Goal: Transaction & Acquisition: Purchase product/service

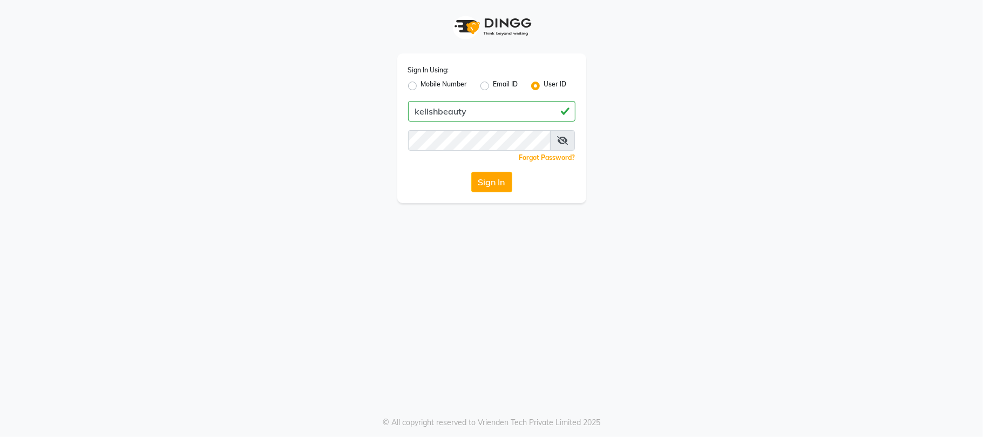
type input "kelishbeauty"
click at [439, 178] on div "Sign In" at bounding box center [491, 182] width 167 height 21
click at [484, 184] on button "Sign In" at bounding box center [491, 182] width 41 height 21
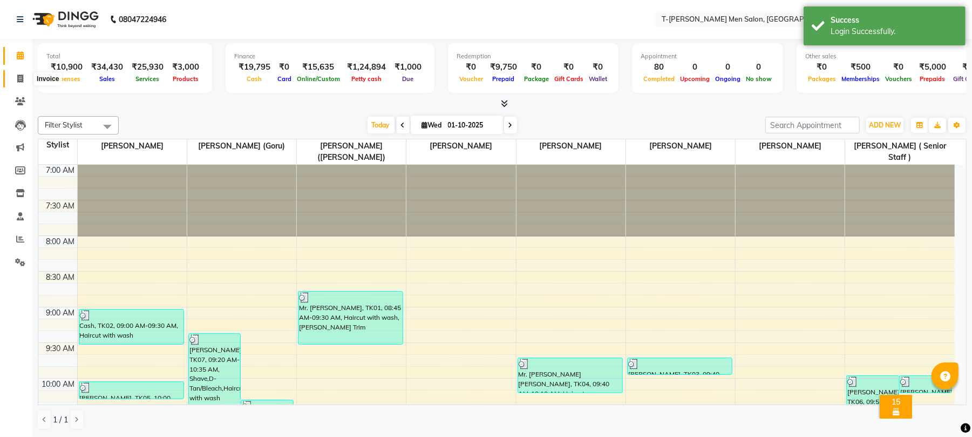
click at [18, 80] on icon at bounding box center [20, 78] width 6 height 8
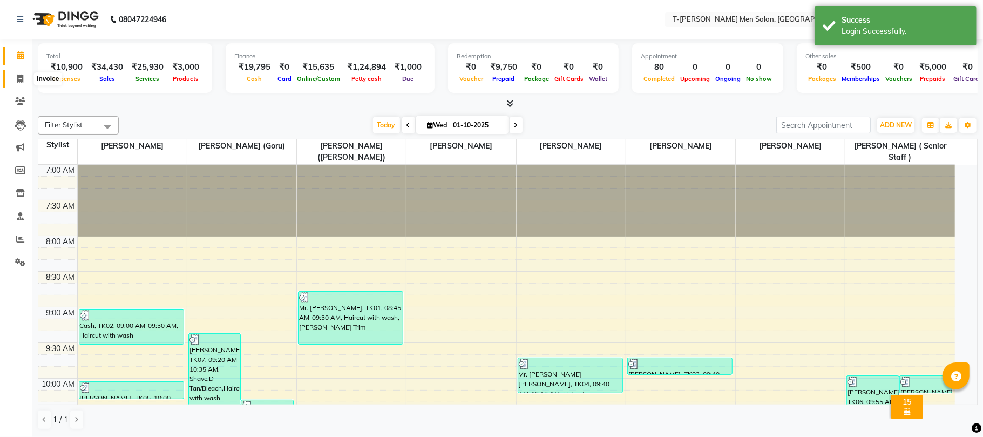
select select "4816"
select select "service"
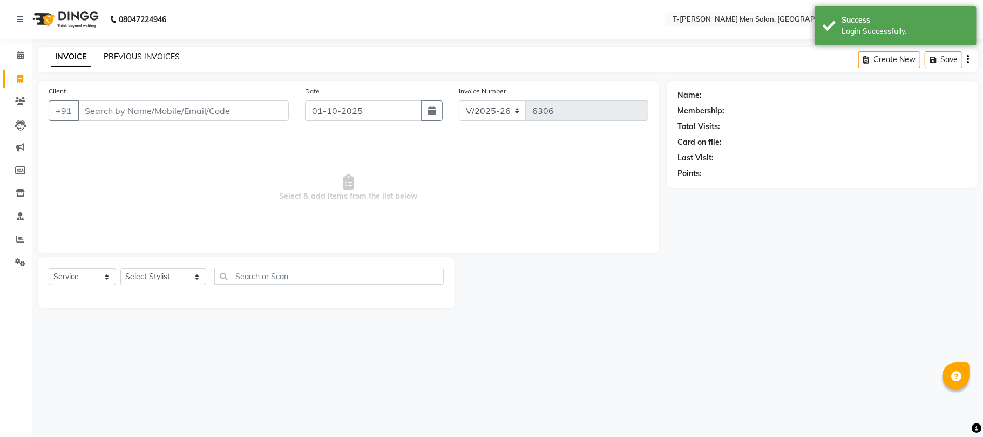
click at [149, 55] on link "PREVIOUS INVOICES" at bounding box center [142, 57] width 76 height 10
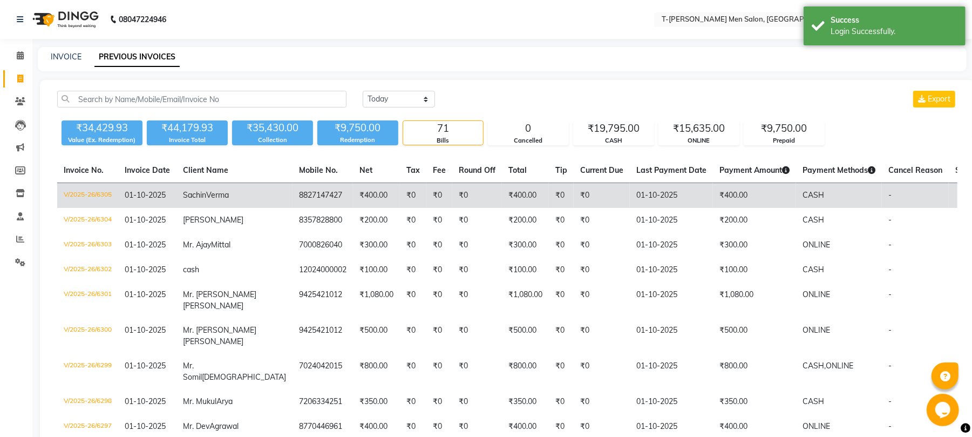
click at [106, 192] on td "V/2025-26/6305" at bounding box center [87, 195] width 61 height 25
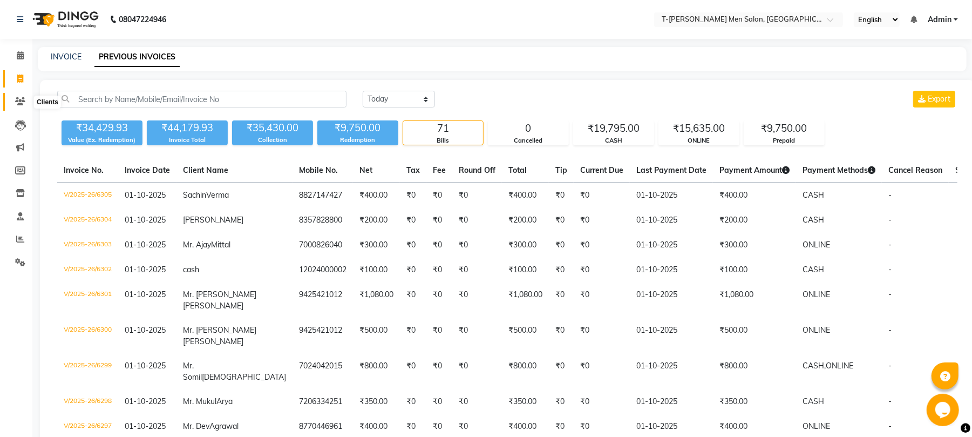
click at [15, 102] on icon at bounding box center [20, 101] width 10 height 8
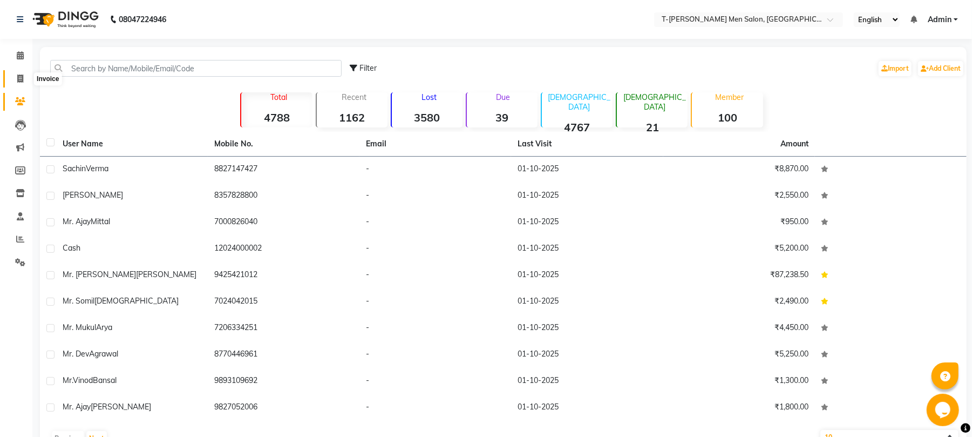
click at [18, 73] on span at bounding box center [20, 79] width 19 height 12
select select "service"
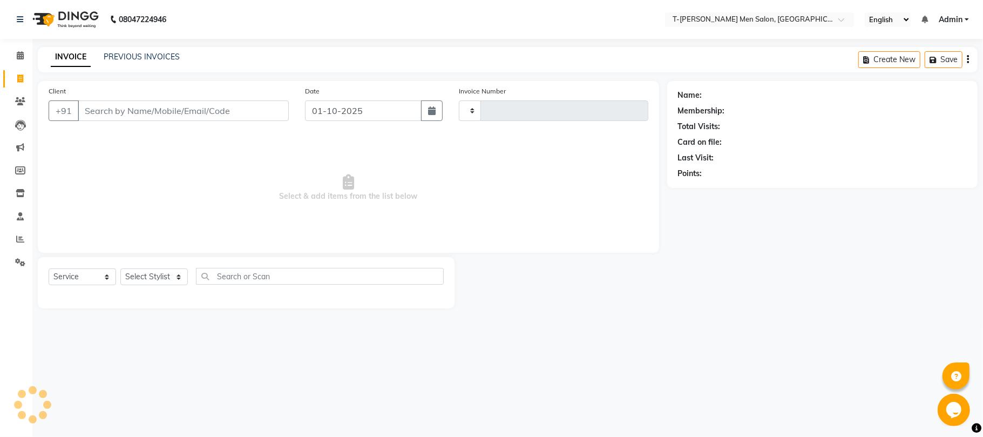
type input "6306"
select select "4816"
click at [149, 113] on input "Client" at bounding box center [183, 110] width 211 height 21
paste input "8827147427"
type input "8827147427"
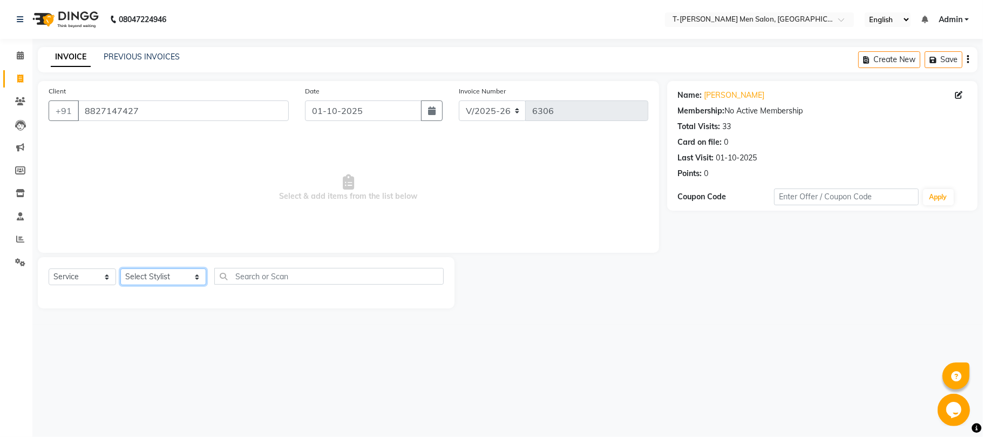
drag, startPoint x: 158, startPoint y: 269, endPoint x: 159, endPoint y: 277, distance: 8.2
click at [158, 276] on select "Select Stylist [PERSON_NAME] [PERSON_NAME] (goru) [PERSON_NAME] [PERSON_NAME] (…" at bounding box center [163, 276] width 86 height 17
select select "29184"
click at [120, 268] on select "Select Stylist [PERSON_NAME] [PERSON_NAME] (goru) [PERSON_NAME] [PERSON_NAME] (…" at bounding box center [163, 276] width 86 height 17
click at [91, 273] on select "Select Service Product Membership Package Voucher Prepaid Gift Card" at bounding box center [82, 276] width 67 height 17
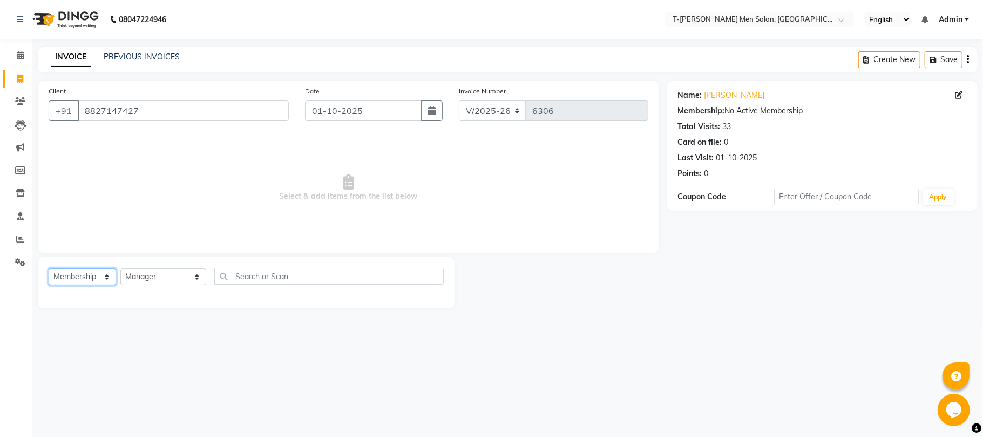
click at [49, 268] on select "Select Service Product Membership Package Voucher Prepaid Gift Card" at bounding box center [82, 276] width 67 height 17
click at [119, 301] on div "T - [PERSON_NAME] Membership (wtih W end 10% & W day 20)%" at bounding box center [164, 299] width 231 height 11
select select "select"
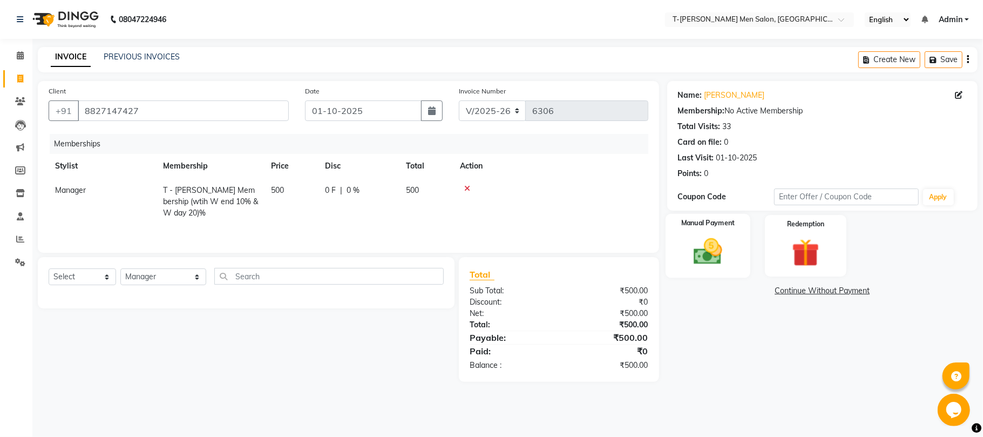
click at [706, 247] on img at bounding box center [707, 251] width 47 height 33
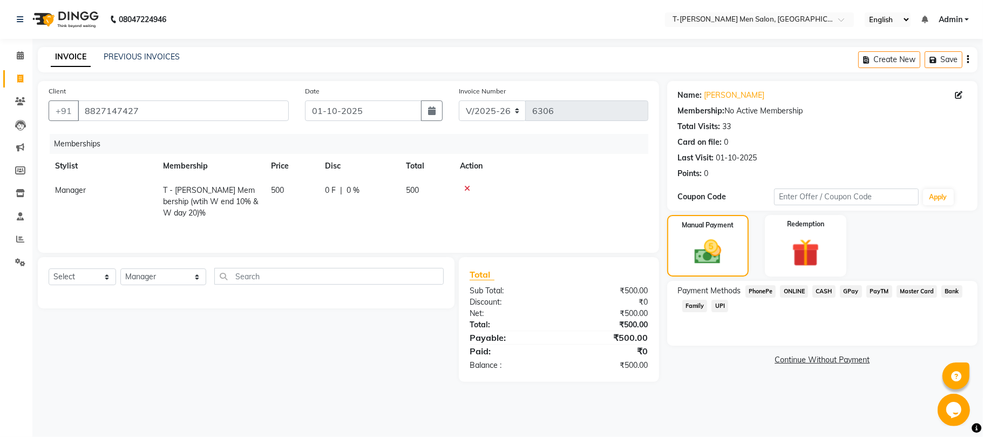
click at [816, 290] on span "CASH" at bounding box center [823, 291] width 23 height 12
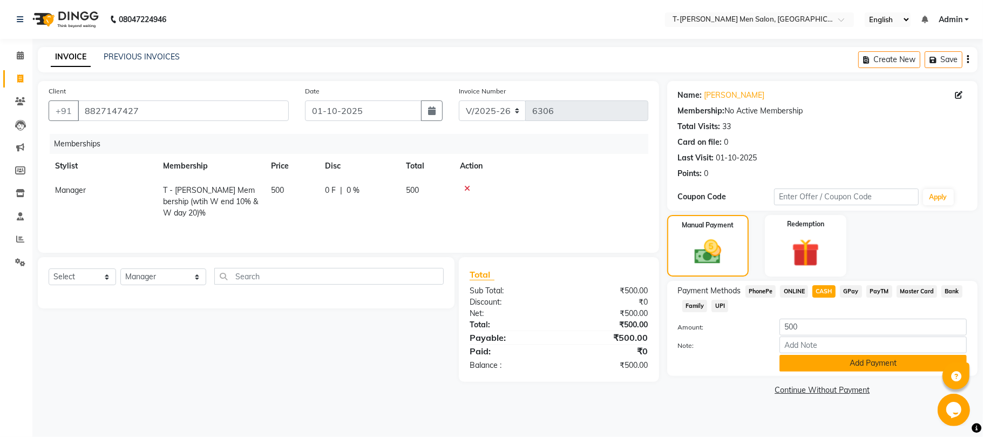
click at [824, 363] on button "Add Payment" at bounding box center [872, 362] width 187 height 17
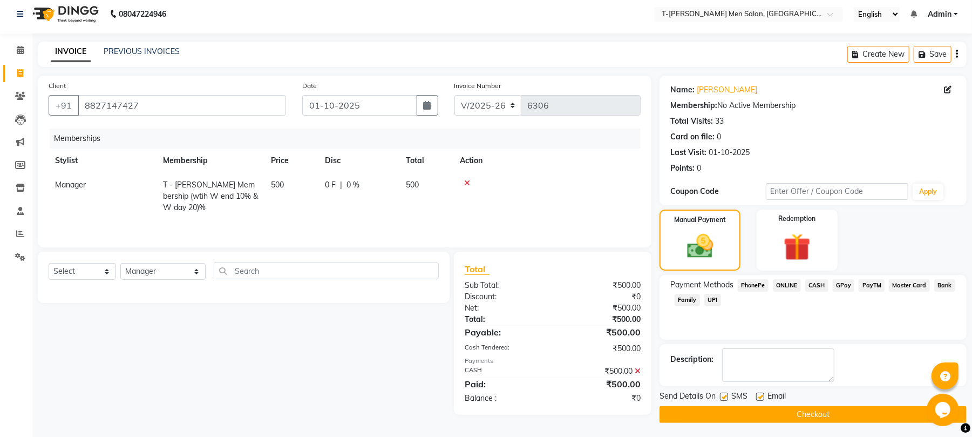
scroll to position [9, 0]
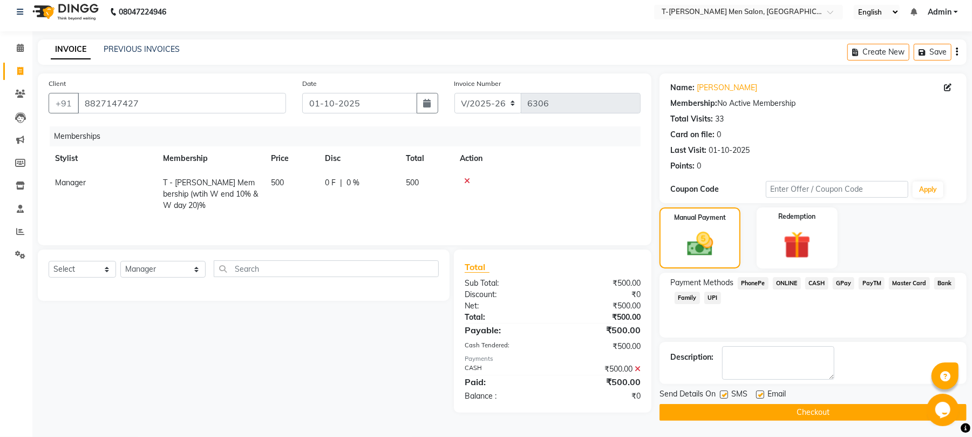
click at [760, 395] on label at bounding box center [760, 394] width 8 height 8
click at [760, 395] on input "checkbox" at bounding box center [759, 394] width 7 height 7
checkbox input "false"
click at [764, 407] on button "Checkout" at bounding box center [812, 412] width 307 height 17
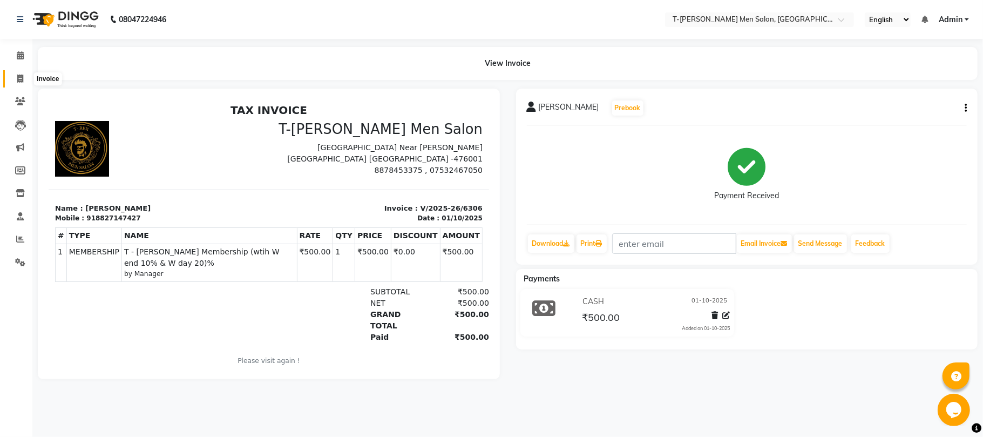
click at [23, 74] on icon at bounding box center [20, 78] width 6 height 8
select select "4816"
select select "service"
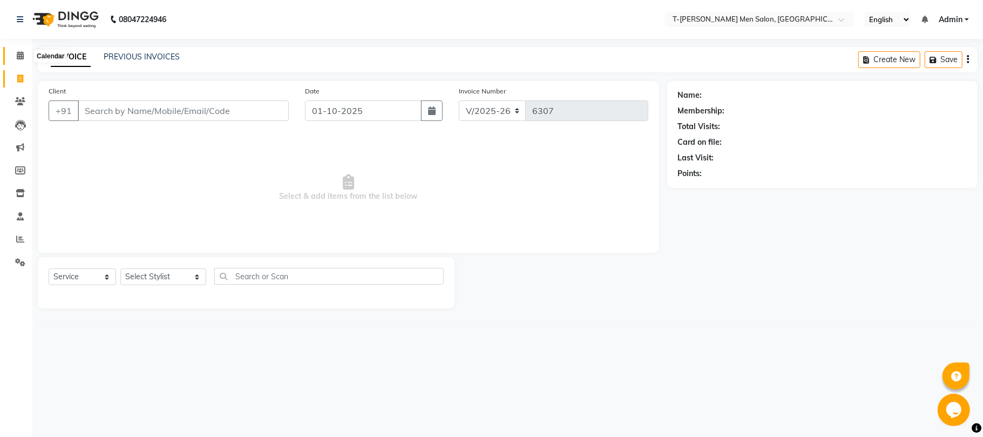
click at [22, 50] on span at bounding box center [20, 56] width 19 height 12
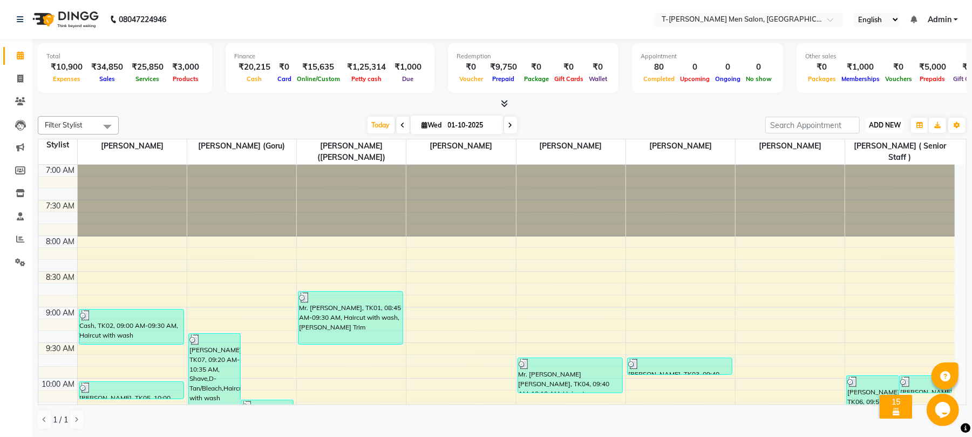
click at [875, 126] on span "ADD NEW" at bounding box center [885, 125] width 32 height 8
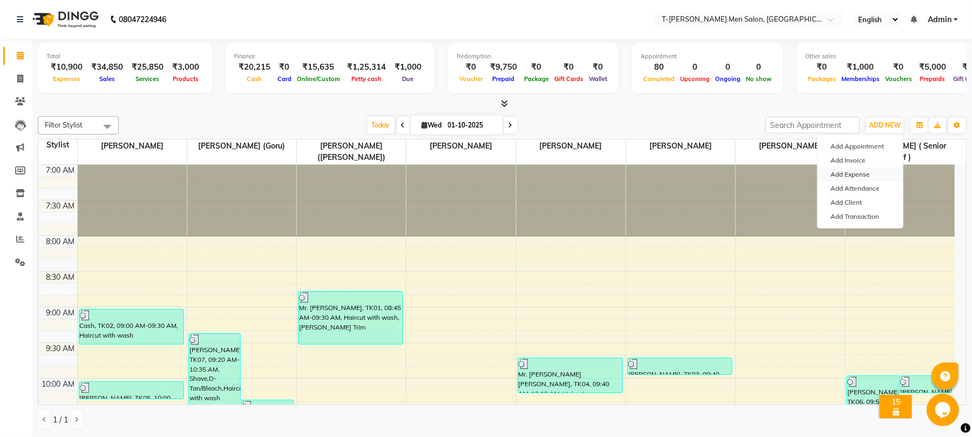
click at [850, 178] on link "Add Expense" at bounding box center [859, 174] width 85 height 14
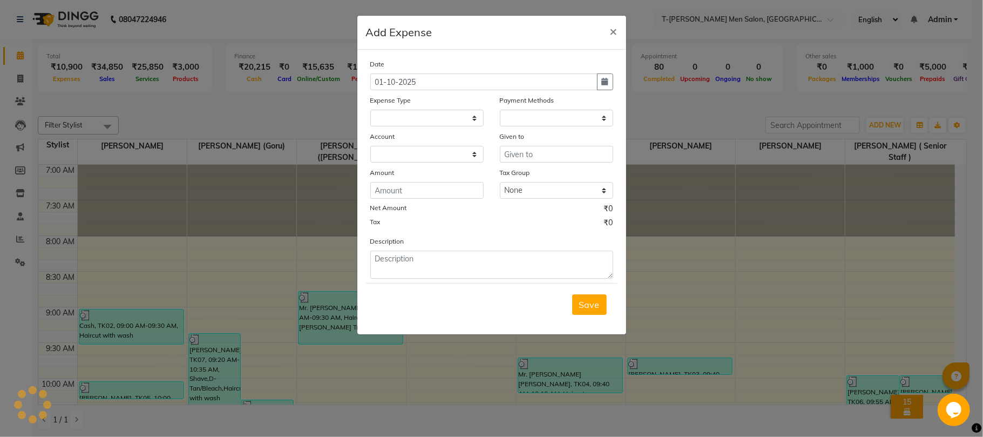
select select "1"
select select "3663"
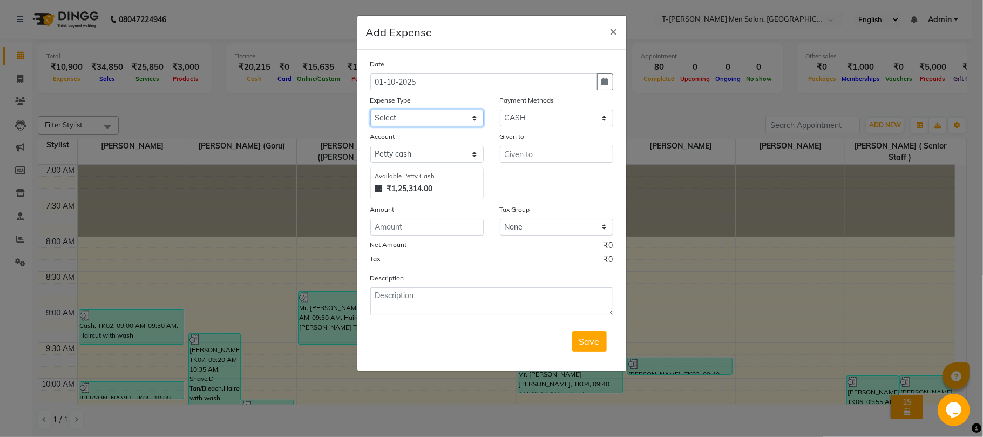
click at [395, 113] on select "Select Advance Salary Bank charges Bank Loan Intrest Recovery Car maintenance C…" at bounding box center [426, 118] width 113 height 17
click at [370, 110] on select "Select Advance Salary Bank charges Bank Loan Intrest Recovery Car maintenance C…" at bounding box center [426, 118] width 113 height 17
click at [408, 121] on select "Select Advance Salary Bank charges Bank Loan Intrest Recovery Car maintenance C…" at bounding box center [426, 118] width 113 height 17
select select "12220"
click at [370, 110] on select "Select Advance Salary Bank charges Bank Loan Intrest Recovery Car maintenance C…" at bounding box center [426, 118] width 113 height 17
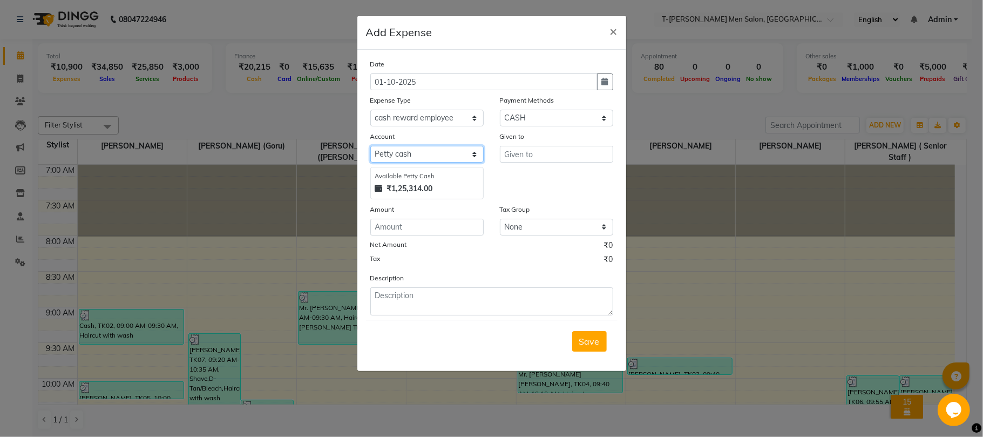
click at [402, 152] on select "Select [PERSON_NAME] cash [PERSON_NAME] CBOI T [PERSON_NAME] MEN SALON [PERSON_…" at bounding box center [426, 154] width 113 height 17
click at [519, 152] on input "text" at bounding box center [556, 154] width 113 height 17
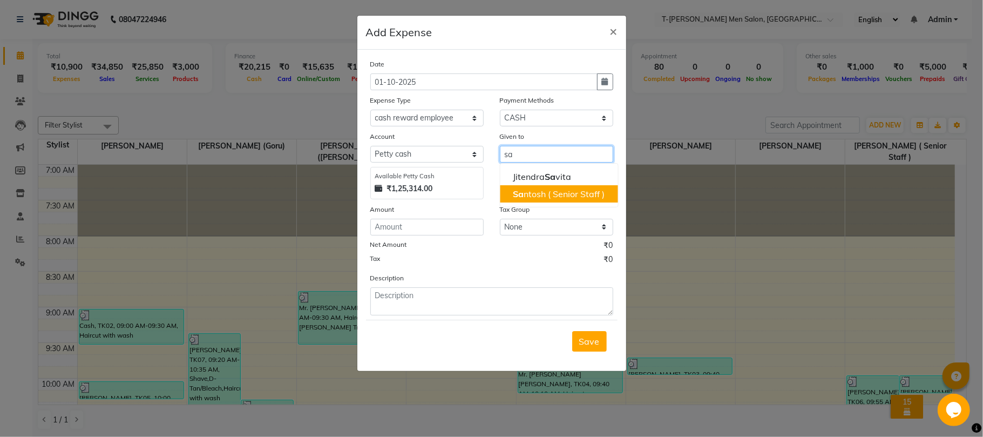
click at [537, 193] on ngb-highlight "Sa ntosh ( Senior Staff )" at bounding box center [559, 193] width 92 height 11
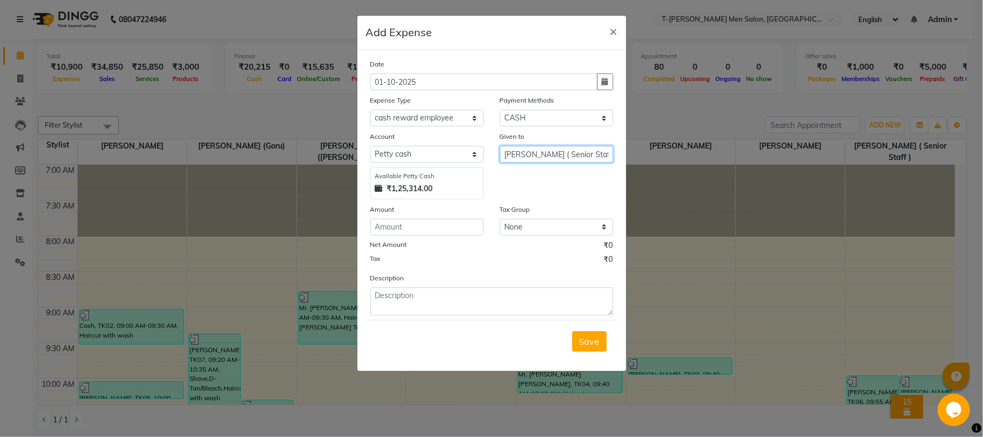
type input "[PERSON_NAME] ( Senior Staff )"
click at [395, 230] on input "number" at bounding box center [426, 227] width 113 height 17
type input "100"
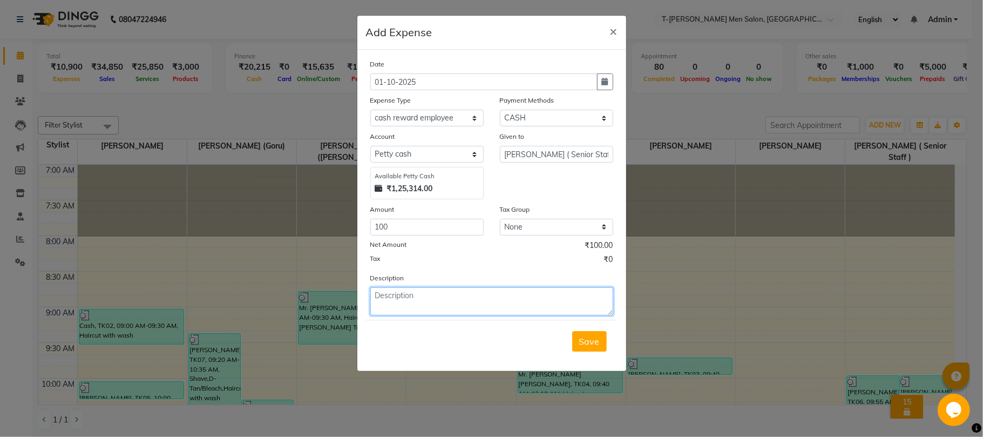
click at [456, 309] on textarea at bounding box center [491, 301] width 243 height 28
type textarea "cash reward paid to santosh 5k"
click at [590, 338] on span "Save" at bounding box center [589, 341] width 21 height 11
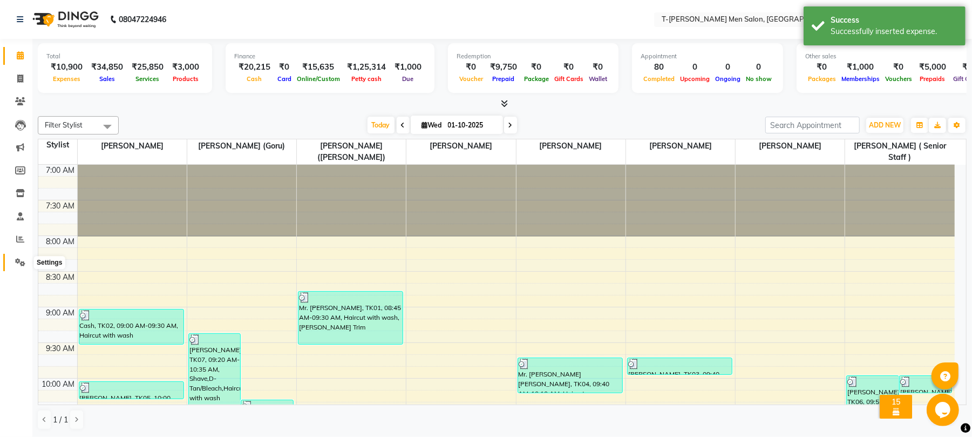
click at [17, 257] on span at bounding box center [20, 262] width 19 height 12
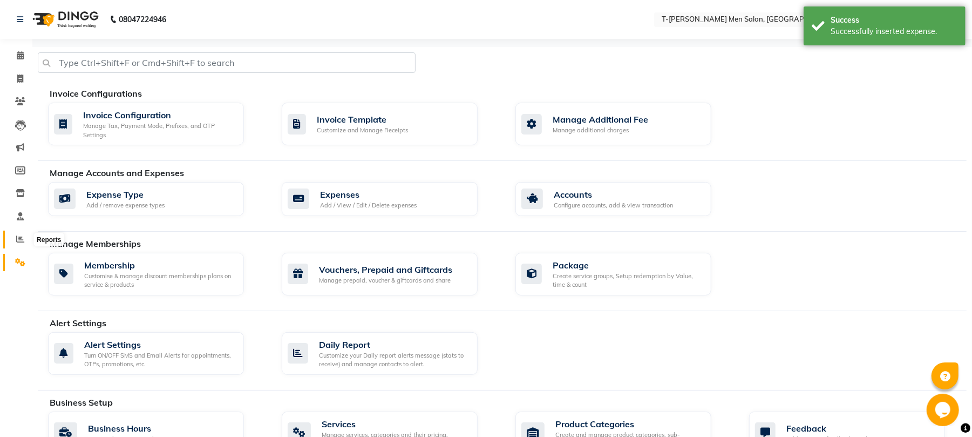
click at [17, 233] on span at bounding box center [20, 239] width 19 height 12
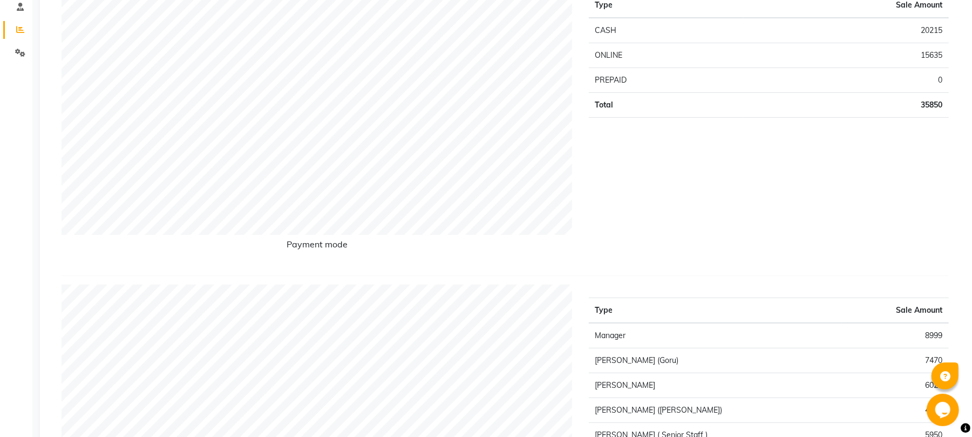
scroll to position [72, 0]
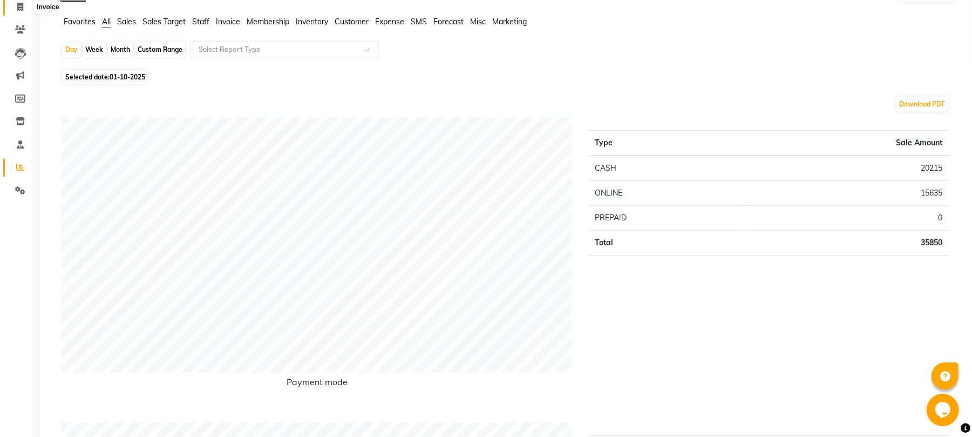
click at [22, 11] on icon at bounding box center [20, 7] width 6 height 8
select select "service"
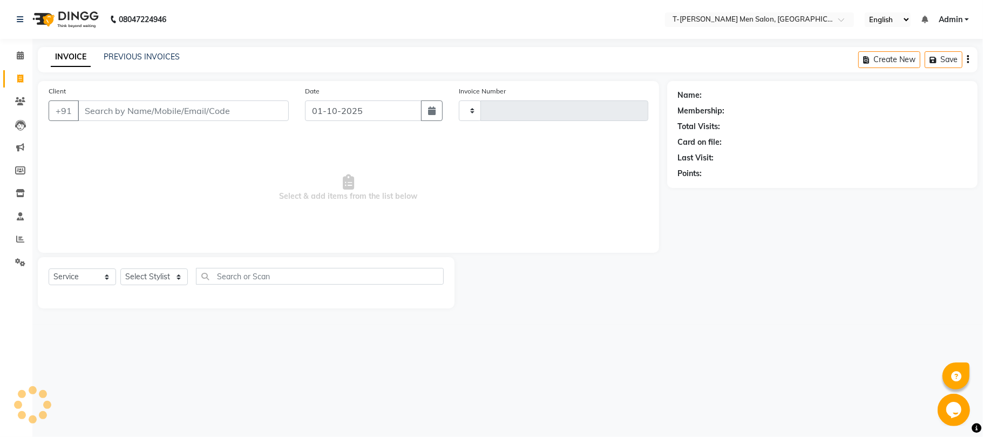
type input "6307"
select select "4816"
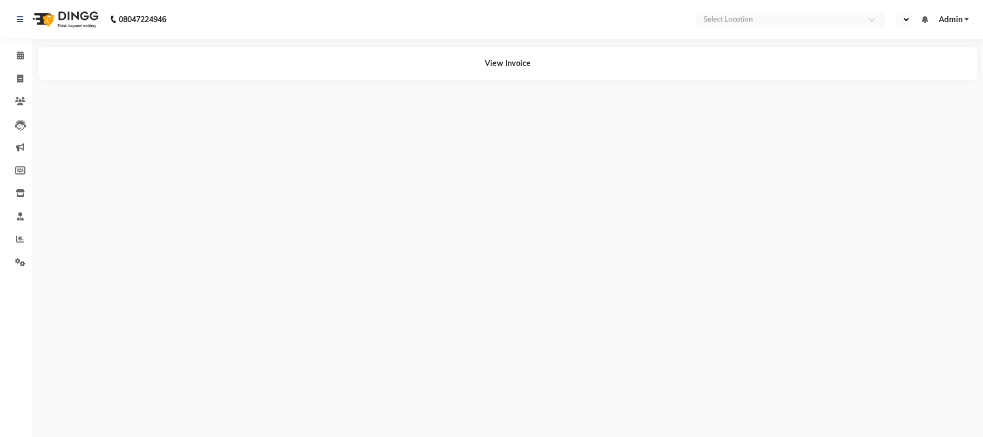
select select "en"
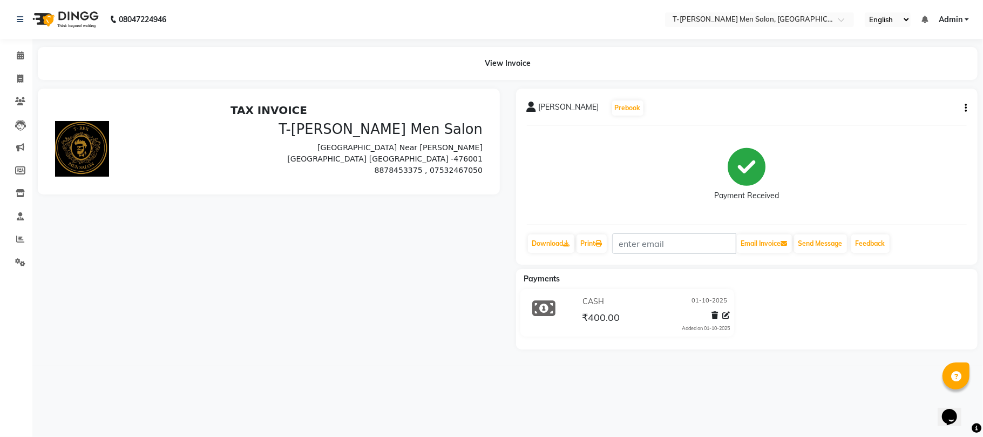
click at [965, 108] on icon "button" at bounding box center [965, 108] width 2 height 1
click at [901, 122] on div "Edit Invoice" at bounding box center [911, 120] width 74 height 13
select select "service"
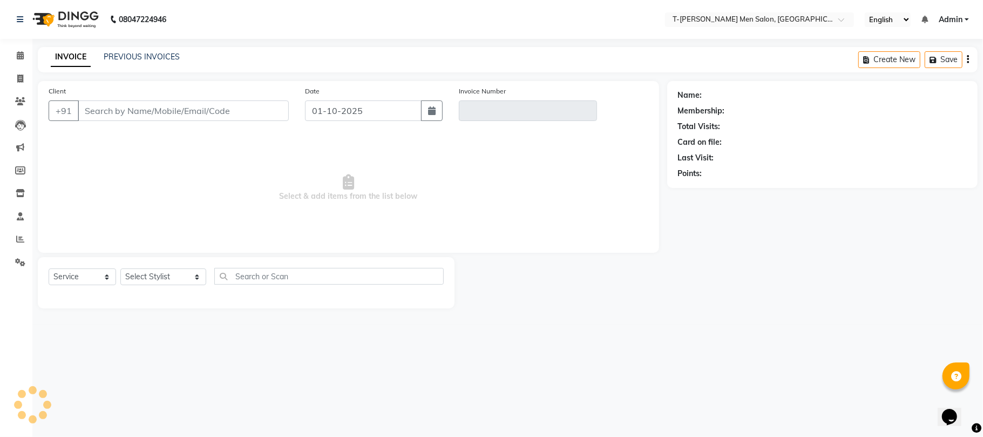
type input "8827147427"
type input "V/2025-26/6305"
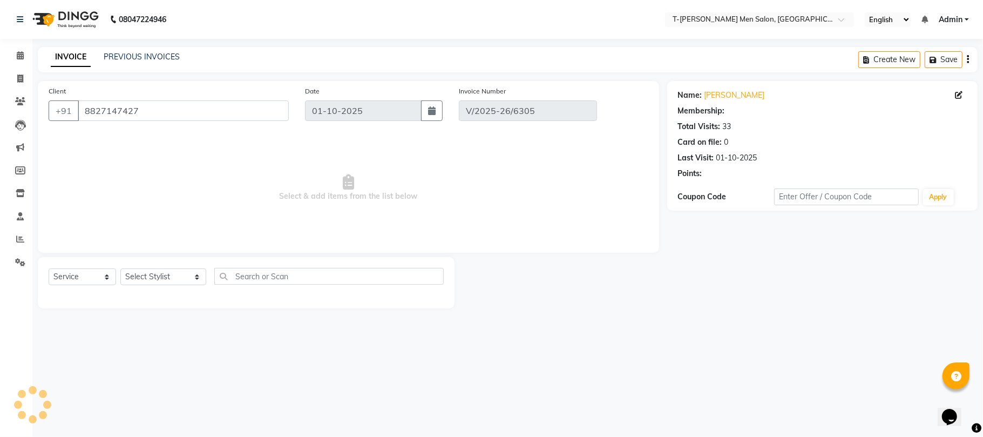
select select "select"
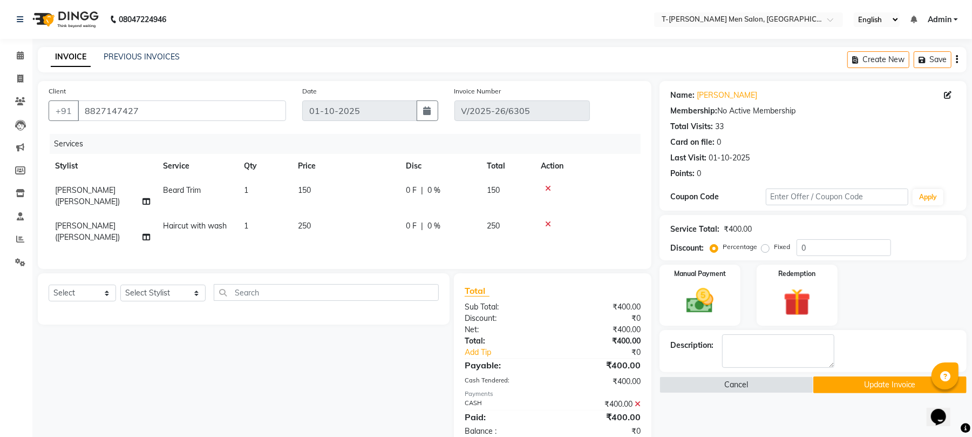
scroll to position [15, 0]
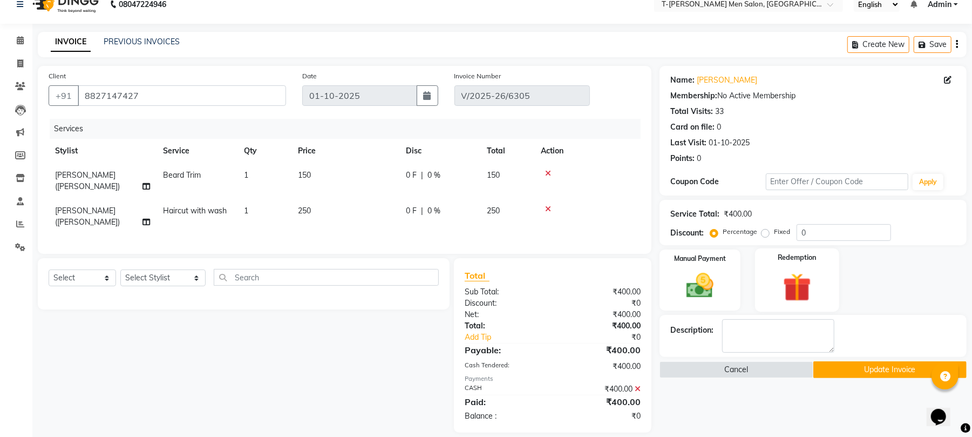
click at [797, 271] on img at bounding box center [797, 286] width 46 height 35
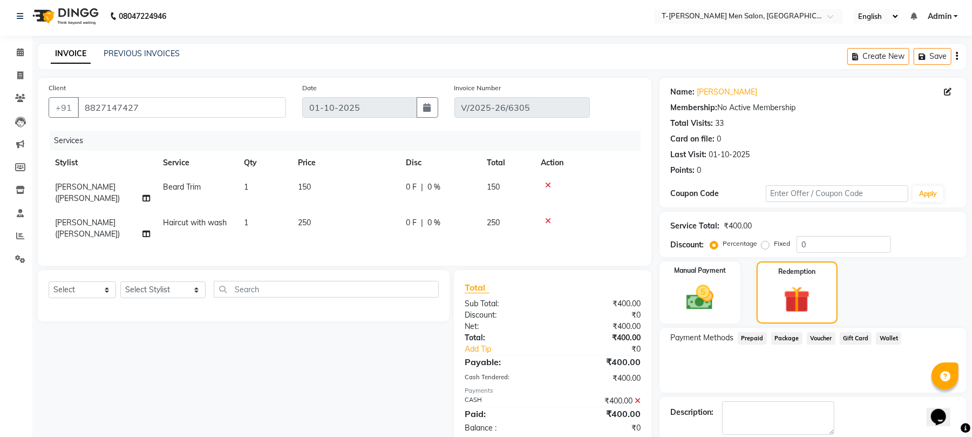
scroll to position [0, 0]
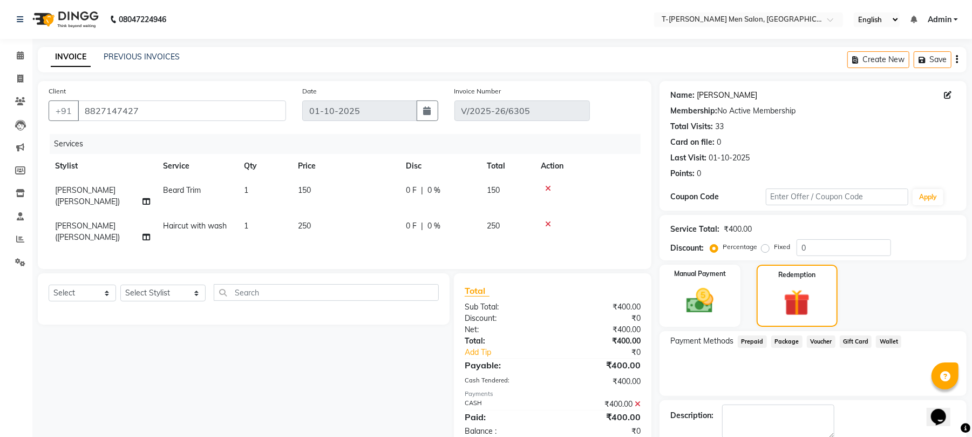
click at [733, 92] on link "[PERSON_NAME]" at bounding box center [727, 95] width 60 height 11
click at [956, 53] on button "button" at bounding box center [957, 59] width 2 height 25
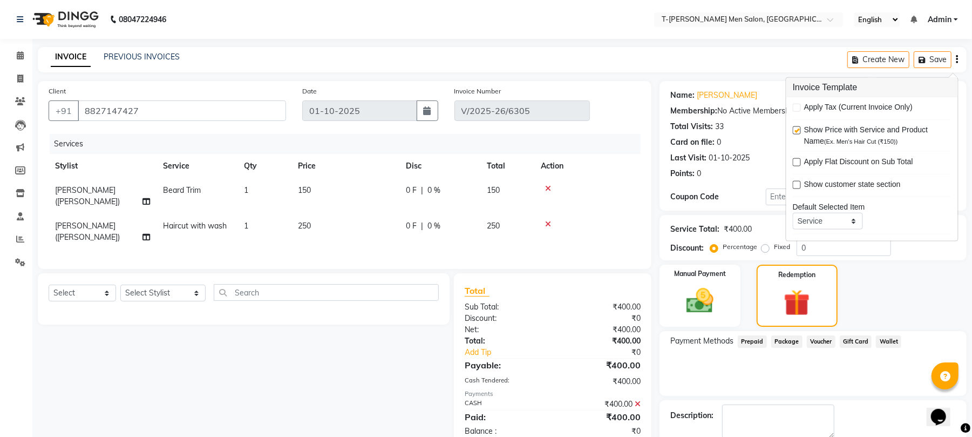
click at [698, 176] on div "0" at bounding box center [699, 173] width 4 height 11
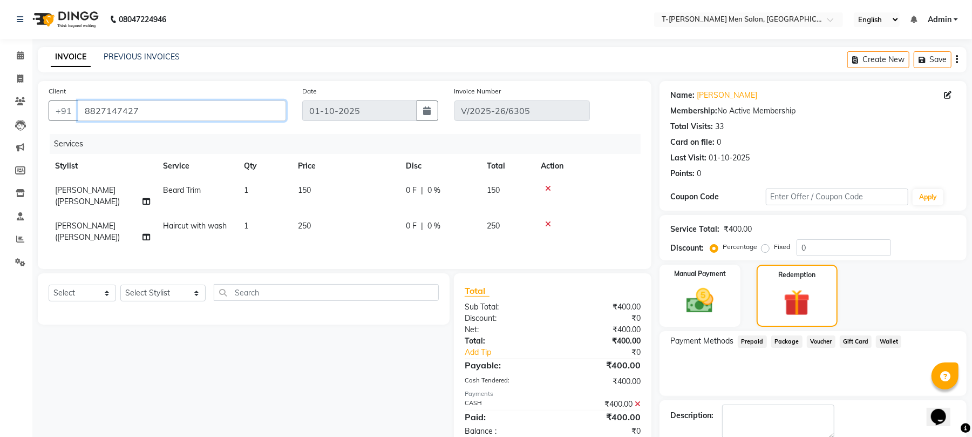
drag, startPoint x: 147, startPoint y: 111, endPoint x: 0, endPoint y: 119, distance: 147.5
click at [0, 119] on app-home "08047224946 Select Location × T-rex Men Salon, Morena English ENGLISH Español ا…" at bounding box center [486, 239] width 972 height 479
click at [201, 117] on input "8827147427" at bounding box center [182, 110] width 208 height 21
drag, startPoint x: 199, startPoint y: 115, endPoint x: 1, endPoint y: 146, distance: 200.3
click at [0, 155] on app-home "08047224946 Select Location × T-rex Men Salon, Morena English ENGLISH Español ا…" at bounding box center [486, 239] width 972 height 479
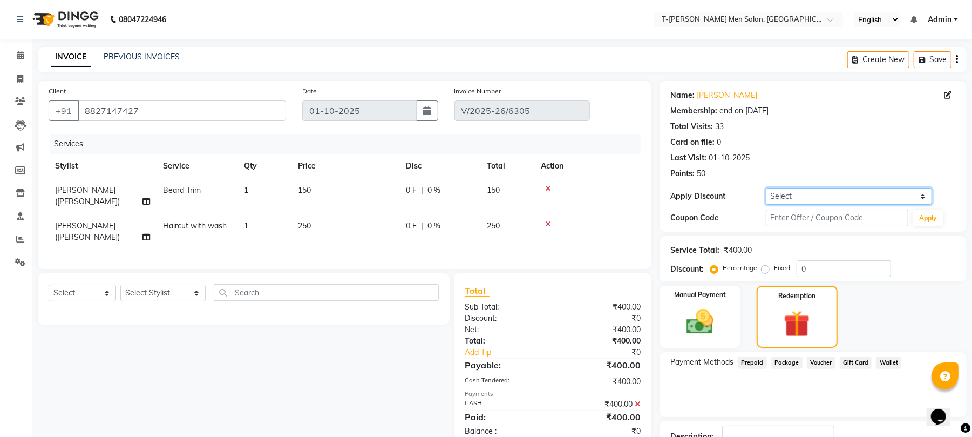
click at [882, 201] on select "Select Membership → T - Rex Membership (wtih W end 10% & W day 20)%" at bounding box center [849, 196] width 166 height 17
select select "1: Object"
click at [766, 188] on select "Select Membership → T - Rex Membership (wtih W end 10% & W day 20)%" at bounding box center [849, 196] width 166 height 17
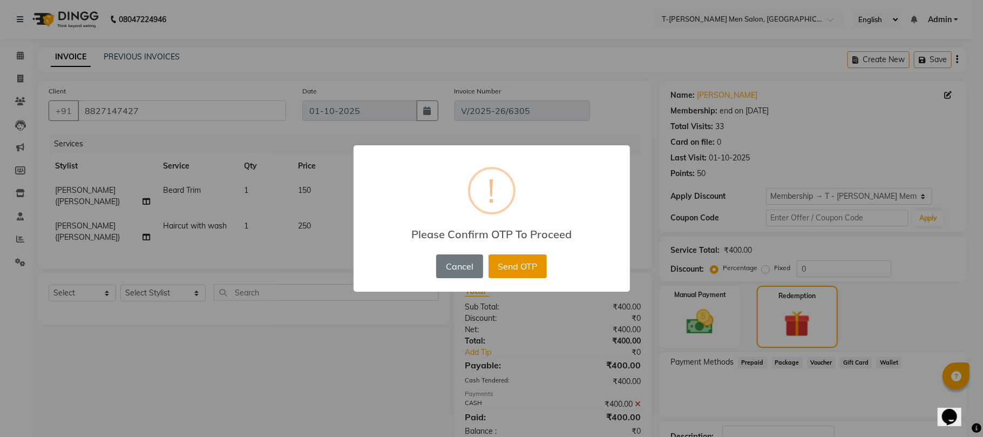
click at [508, 259] on button "Send OTP" at bounding box center [517, 266] width 58 height 24
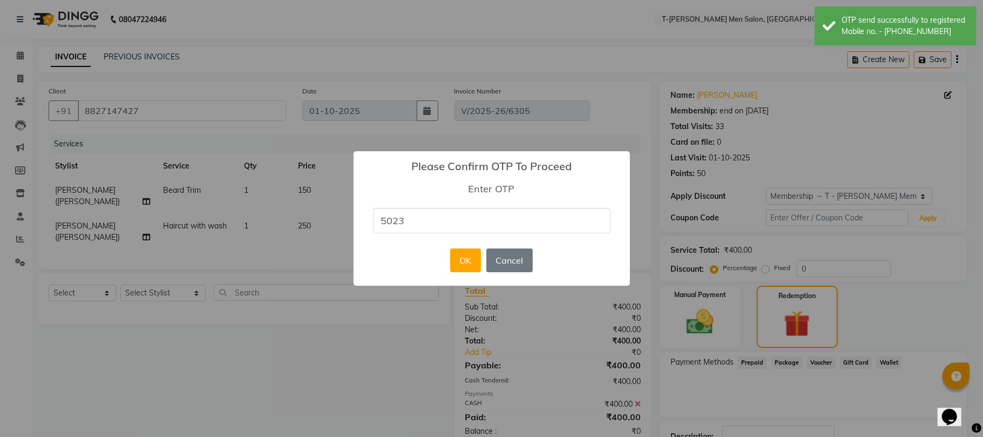
type input "5023"
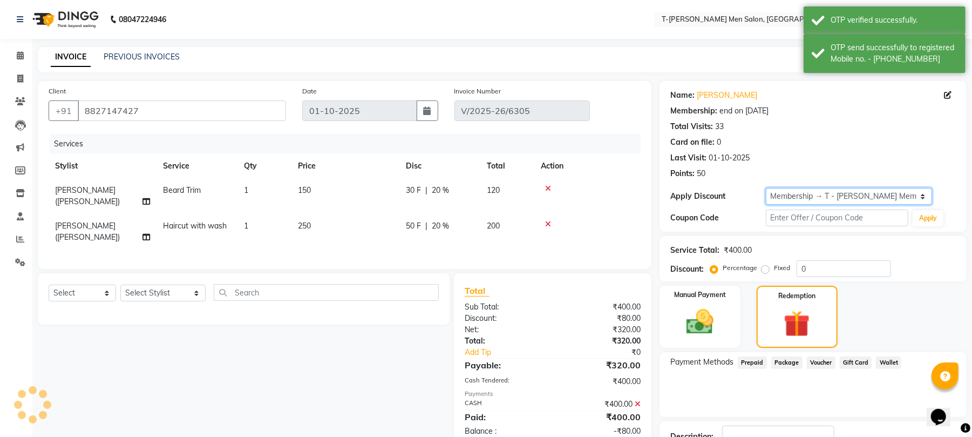
type input "20"
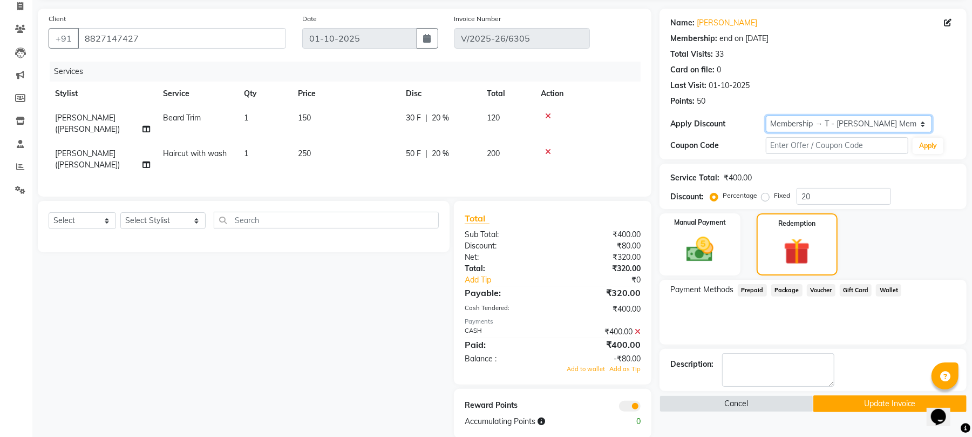
scroll to position [77, 0]
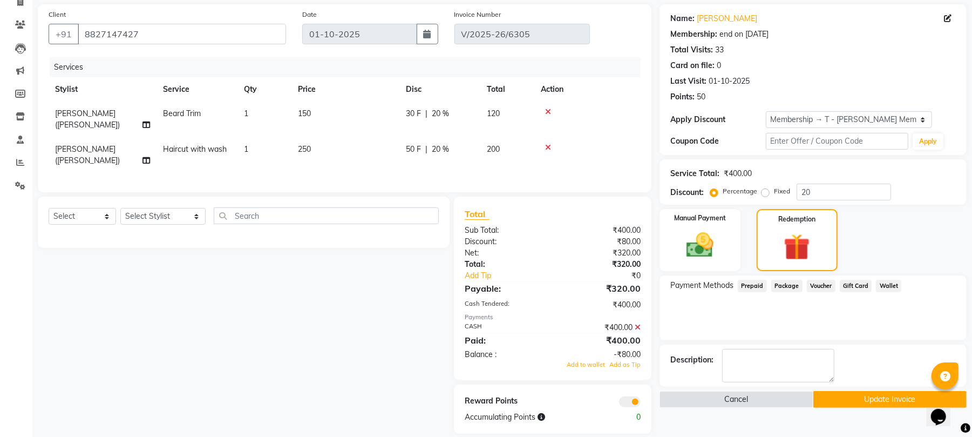
click at [637, 323] on icon at bounding box center [638, 327] width 6 height 8
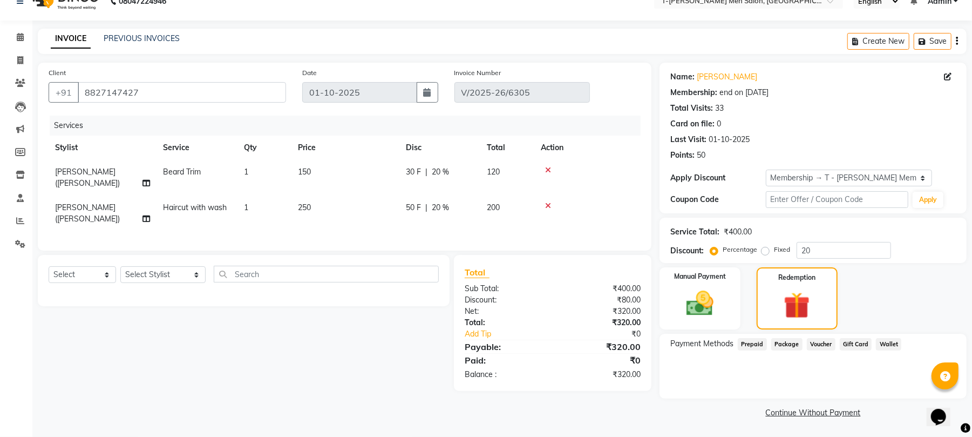
scroll to position [18, 0]
click at [742, 298] on div "Manual Payment Redemption" at bounding box center [812, 299] width 323 height 62
click at [737, 309] on div "Manual Payment" at bounding box center [700, 299] width 84 height 64
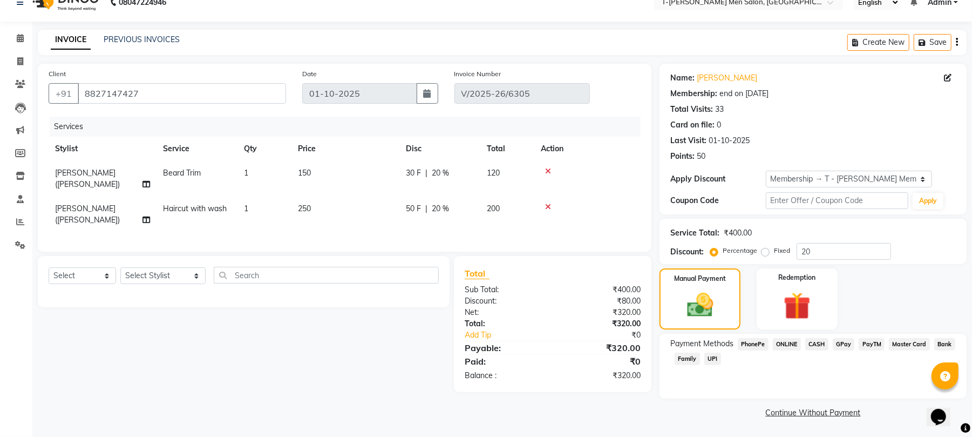
click at [806, 342] on span "CASH" at bounding box center [816, 344] width 23 height 12
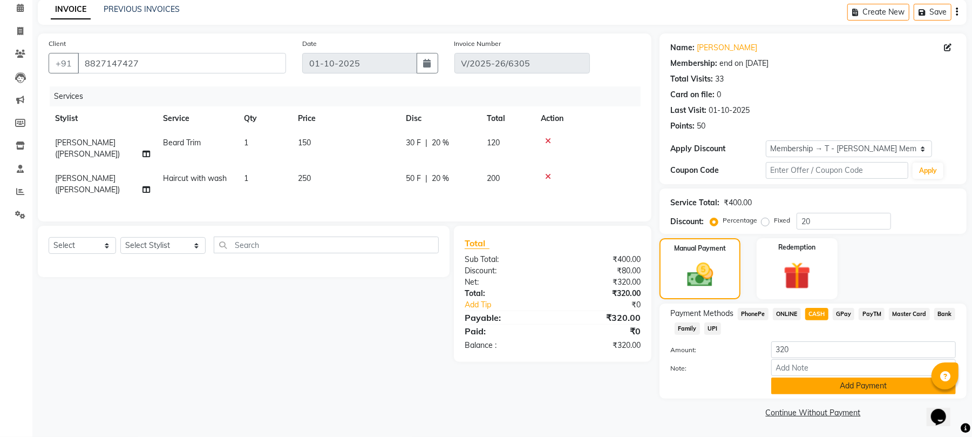
click at [817, 387] on button "Add Payment" at bounding box center [863, 385] width 185 height 17
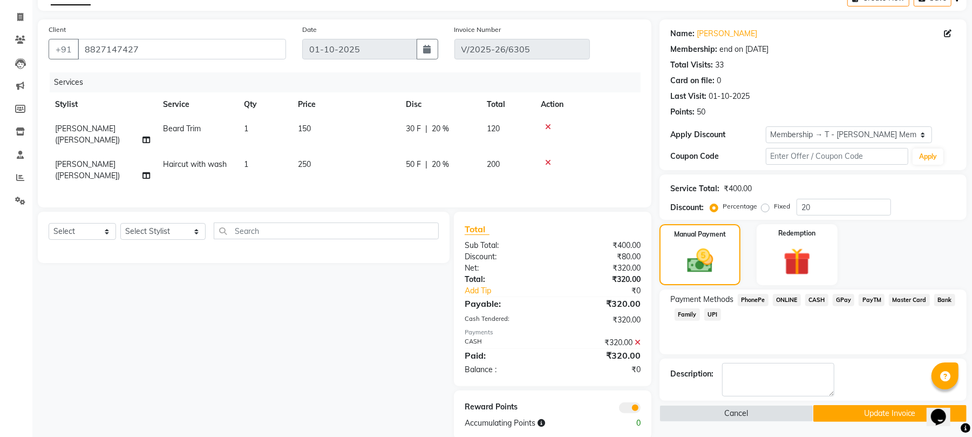
scroll to position [68, 0]
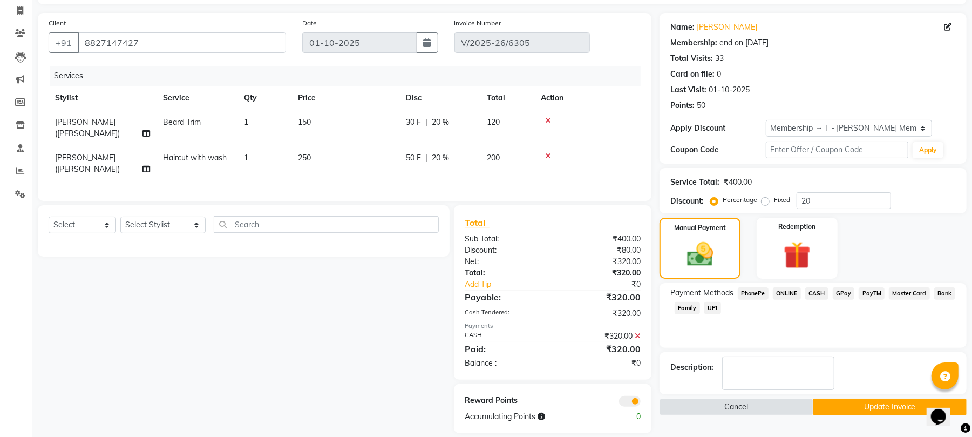
click at [828, 407] on button "Update Invoice" at bounding box center [889, 406] width 153 height 17
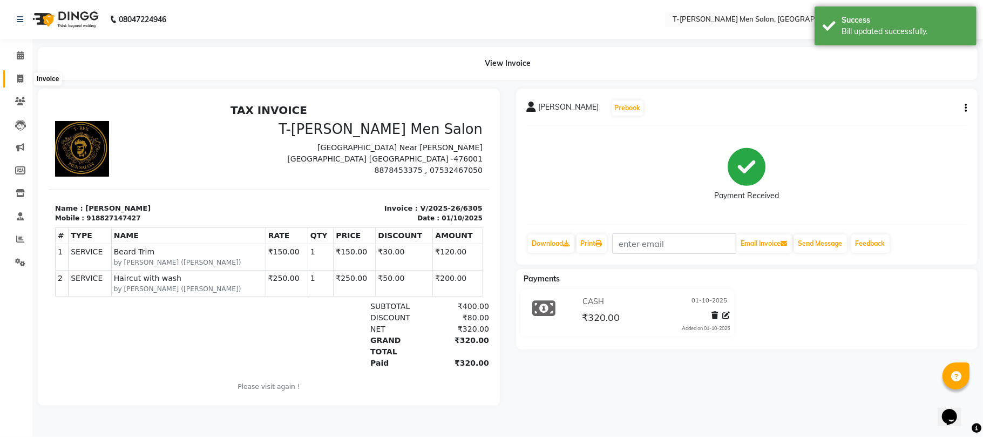
click at [24, 83] on span at bounding box center [20, 79] width 19 height 12
select select "service"
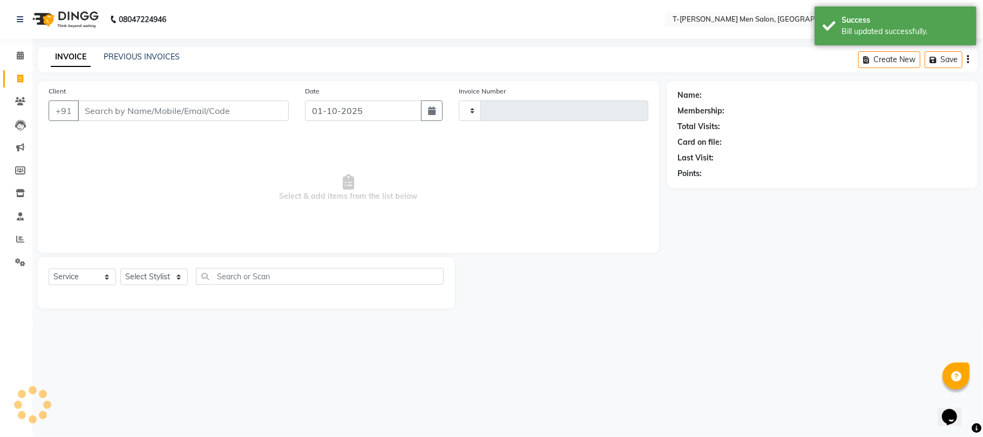
type input "6307"
select select "4816"
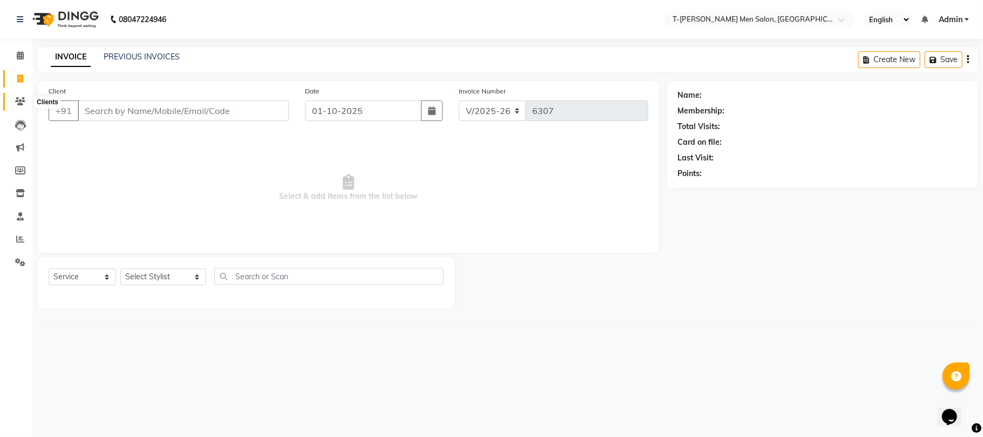
click at [26, 98] on span at bounding box center [20, 102] width 19 height 12
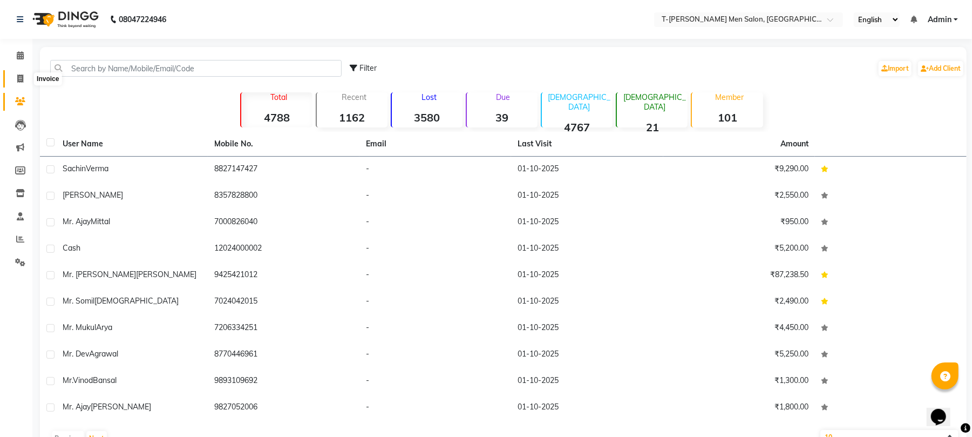
click at [26, 83] on span at bounding box center [20, 79] width 19 height 12
select select "4816"
select select "service"
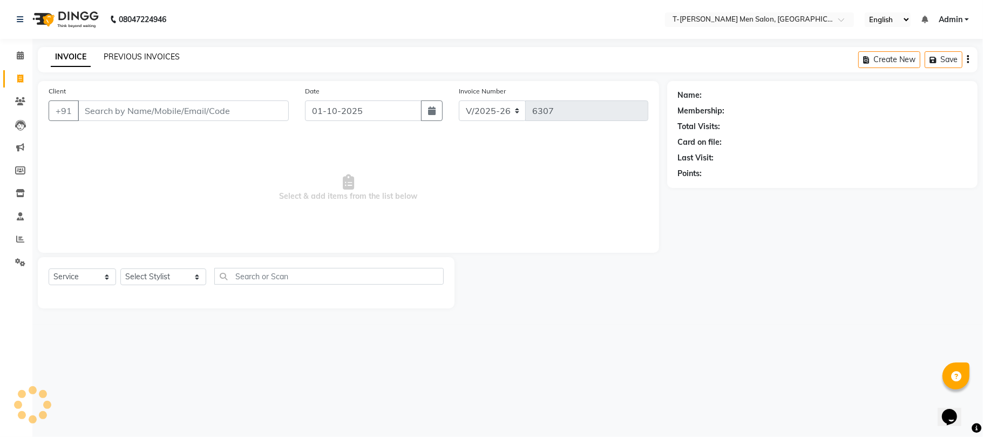
click at [141, 54] on link "PREVIOUS INVOICES" at bounding box center [142, 57] width 76 height 10
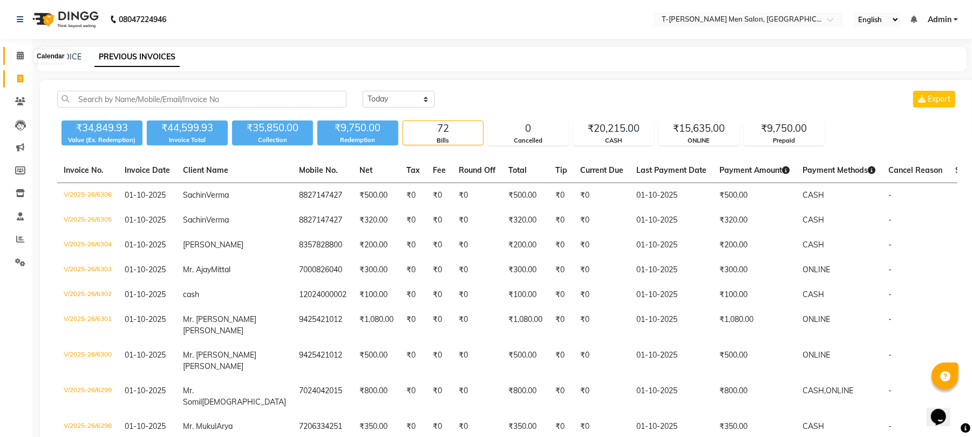
click at [21, 57] on icon at bounding box center [20, 55] width 7 height 8
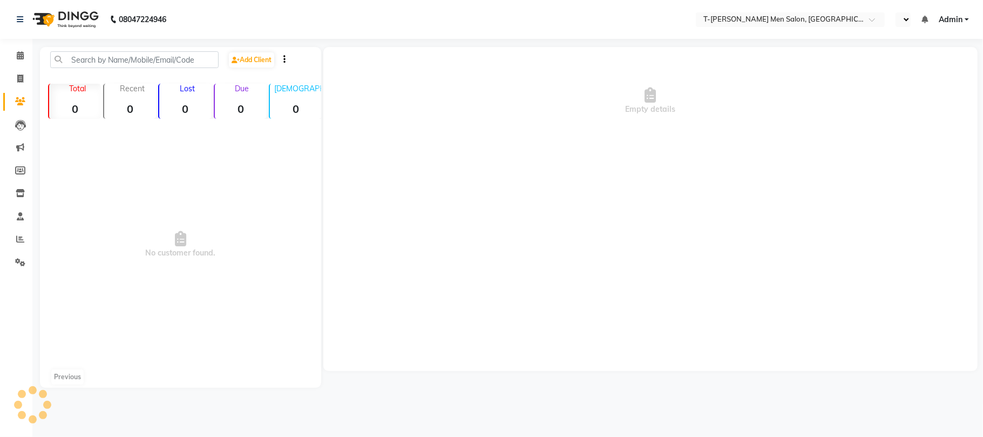
select select "en"
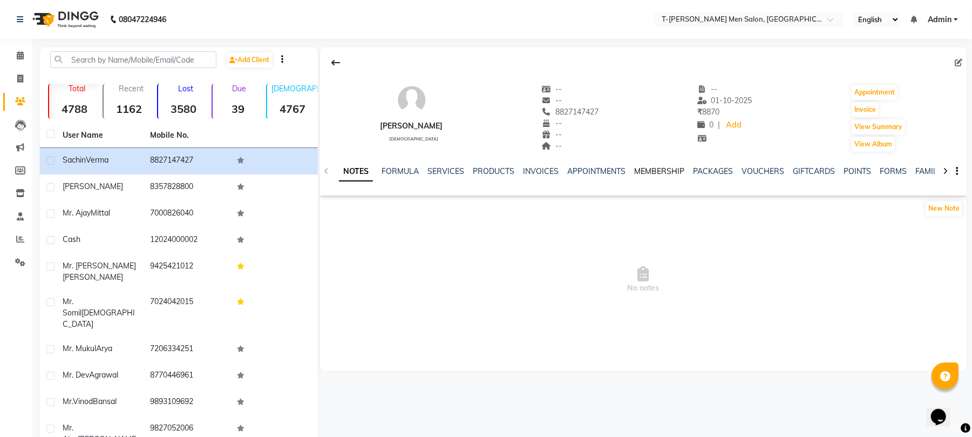
click at [653, 170] on link "MEMBERSHIP" at bounding box center [659, 171] width 50 height 10
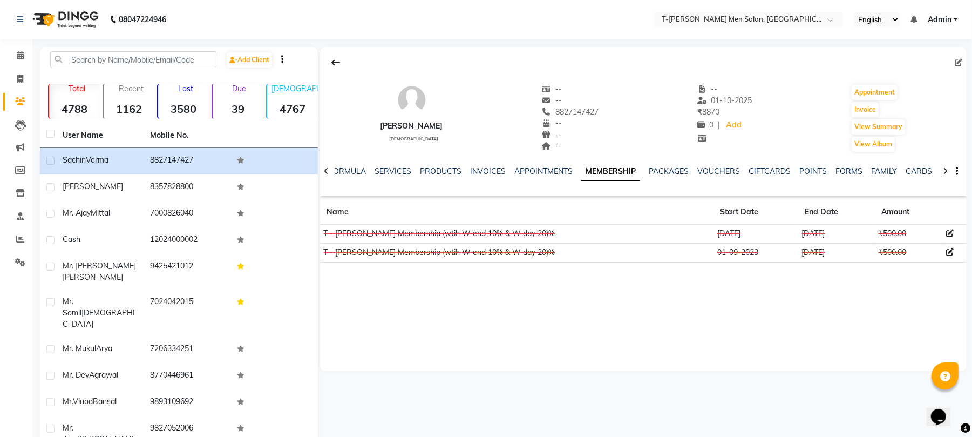
click at [613, 168] on link "MEMBERSHIP" at bounding box center [610, 171] width 59 height 19
click at [529, 169] on link "APPOINTMENTS" at bounding box center [543, 171] width 58 height 10
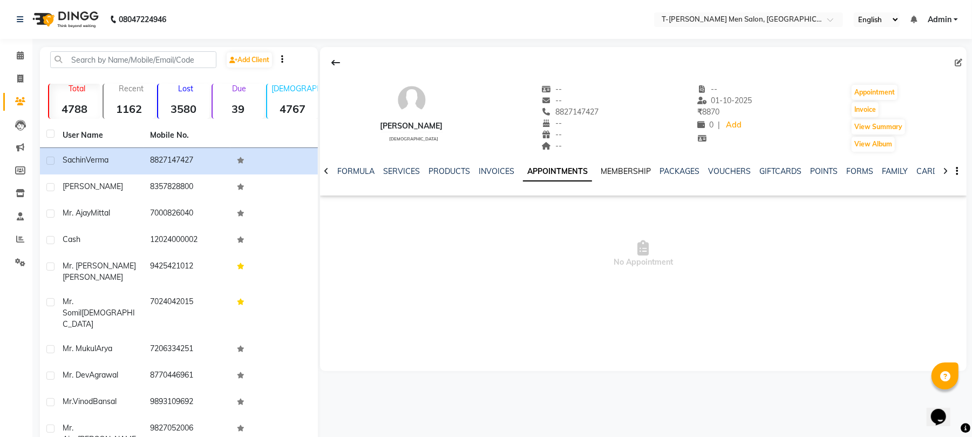
click at [624, 173] on link "MEMBERSHIP" at bounding box center [626, 171] width 50 height 10
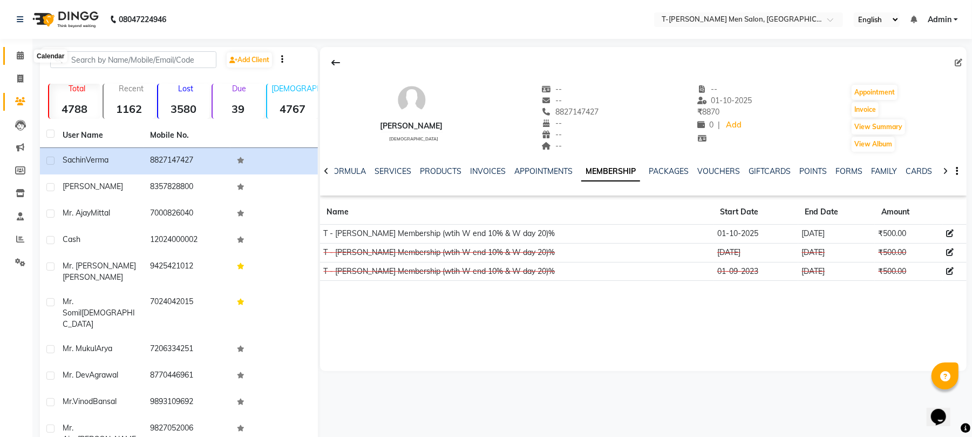
click at [17, 56] on icon at bounding box center [20, 55] width 7 height 8
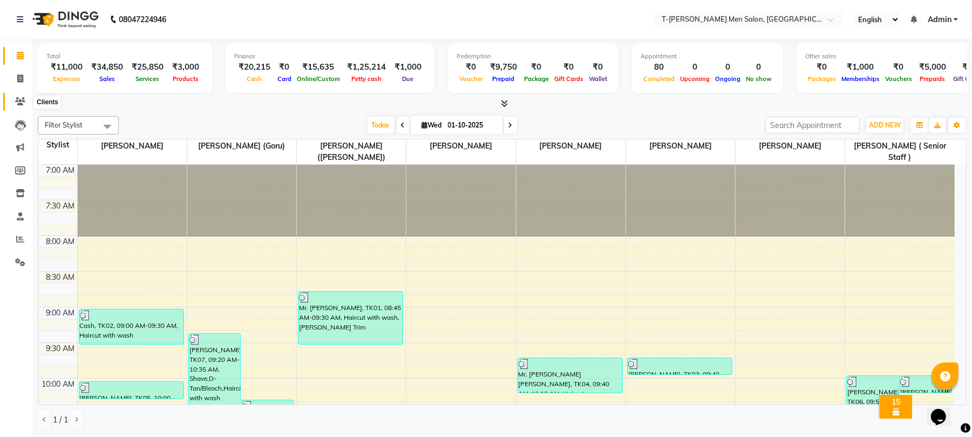
click at [13, 103] on span at bounding box center [20, 102] width 19 height 12
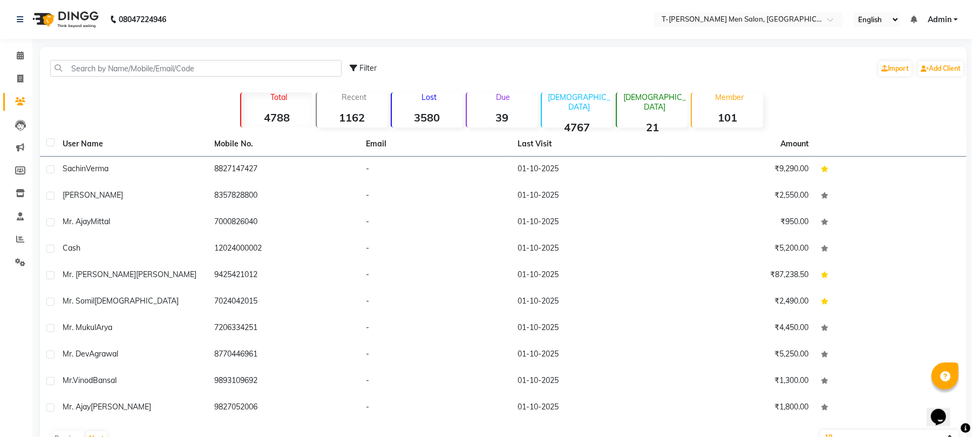
click at [137, 77] on div "Filter Import Add Client" at bounding box center [503, 68] width 922 height 34
click at [139, 72] on input "text" at bounding box center [195, 68] width 291 height 17
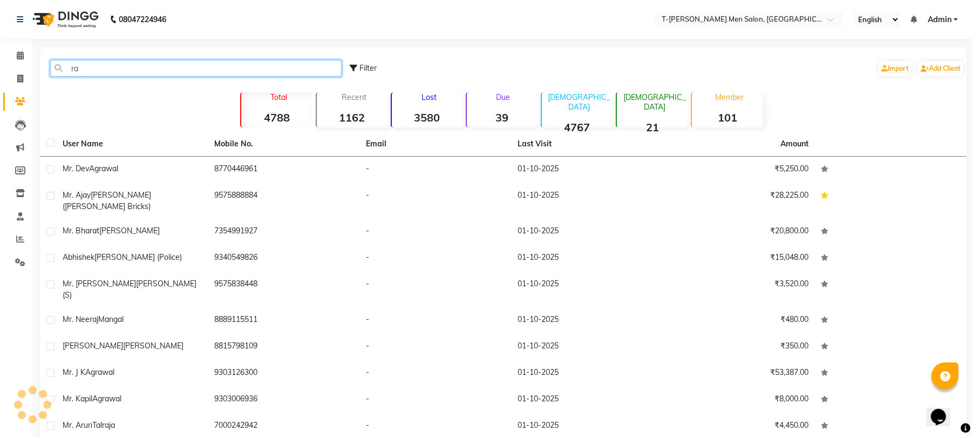
type input "r"
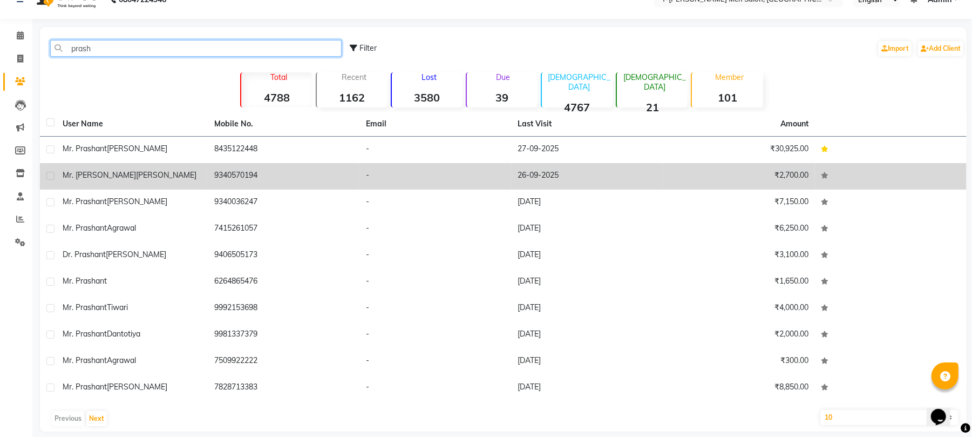
scroll to position [31, 0]
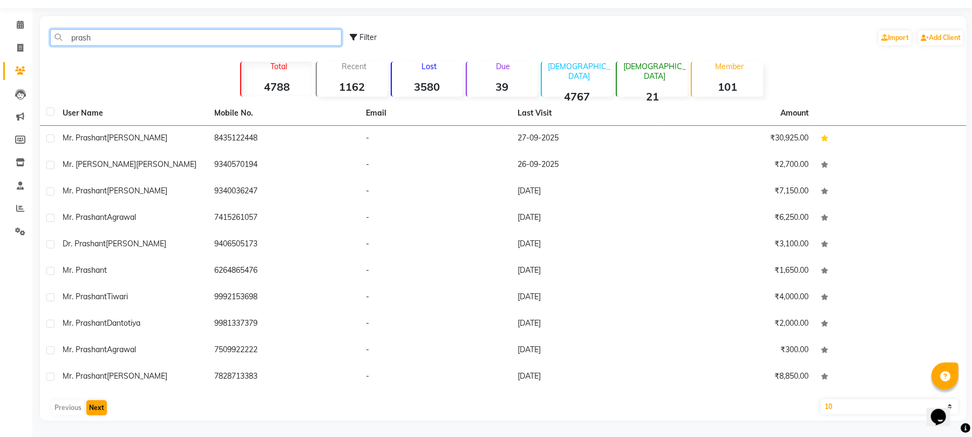
type input "prash"
click at [100, 411] on button "Next" at bounding box center [96, 407] width 21 height 15
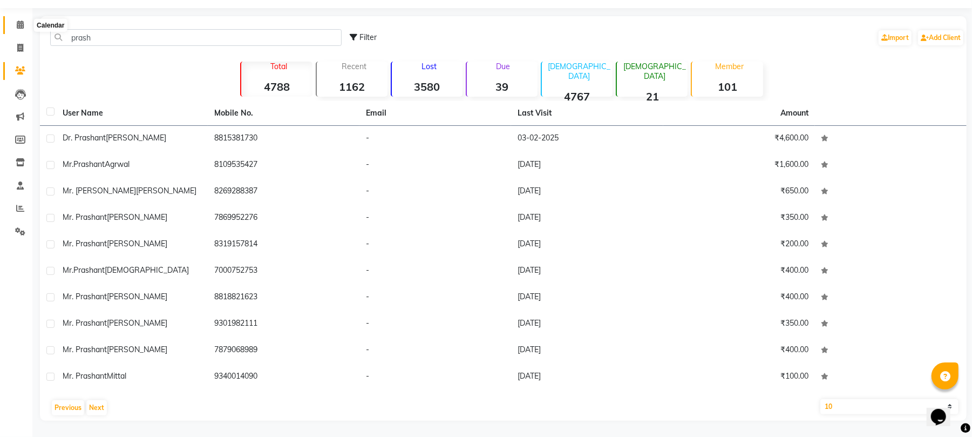
click at [18, 27] on icon at bounding box center [20, 25] width 7 height 8
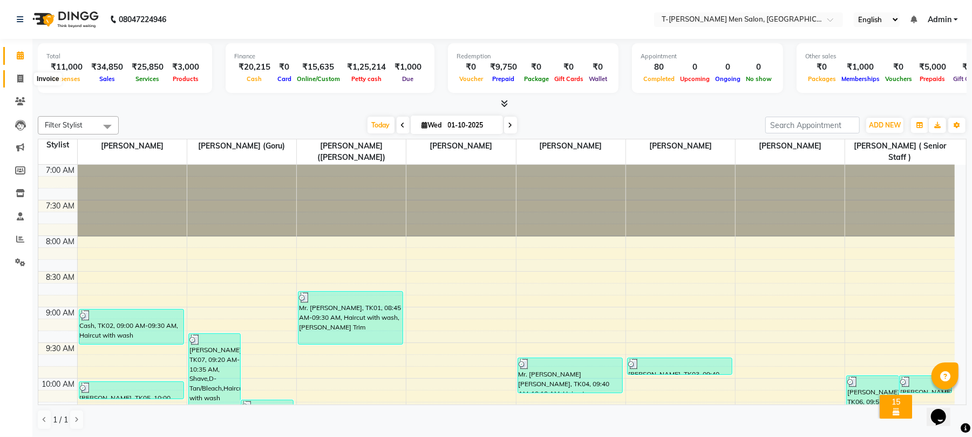
click at [16, 76] on span at bounding box center [20, 79] width 19 height 12
select select "service"
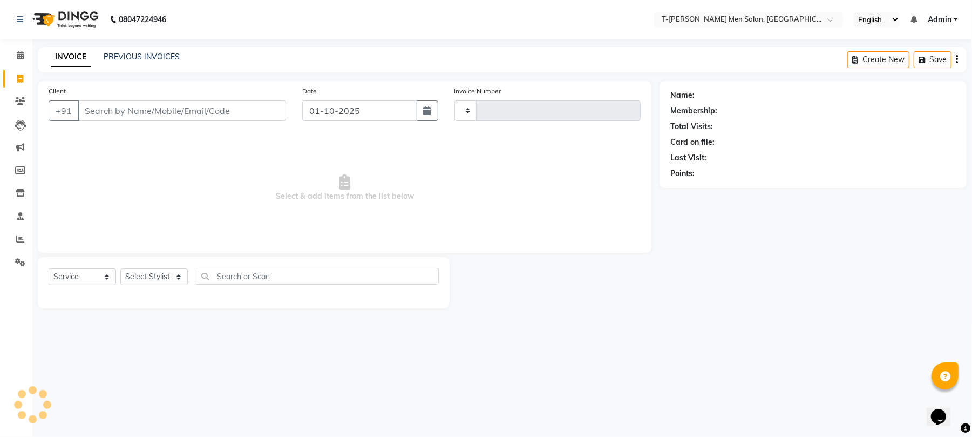
type input "6307"
select select "4816"
click at [21, 104] on icon at bounding box center [20, 101] width 10 height 8
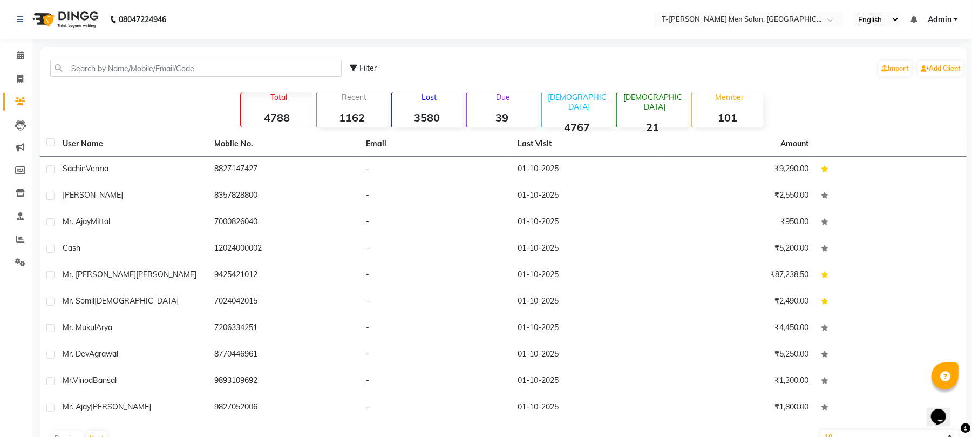
click at [343, 110] on div "Recent 1162" at bounding box center [352, 109] width 72 height 35
click at [510, 109] on div "Due 39" at bounding box center [502, 109] width 72 height 35
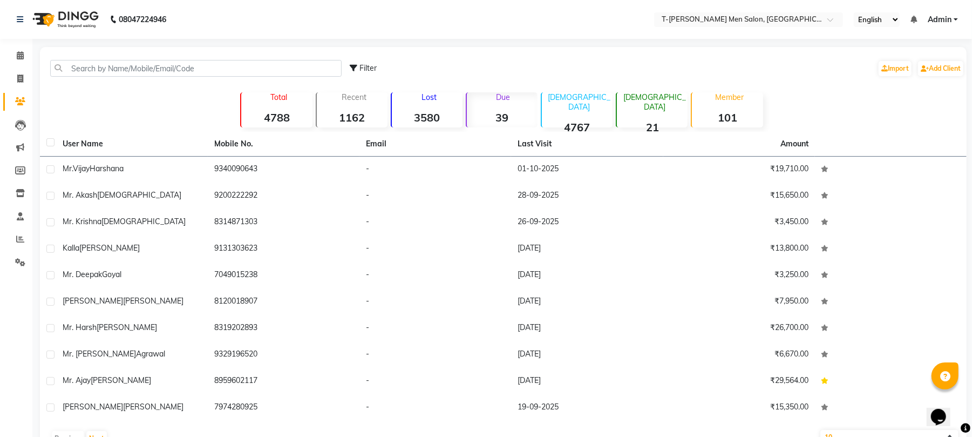
click at [663, 120] on strong "21" at bounding box center [652, 126] width 71 height 13
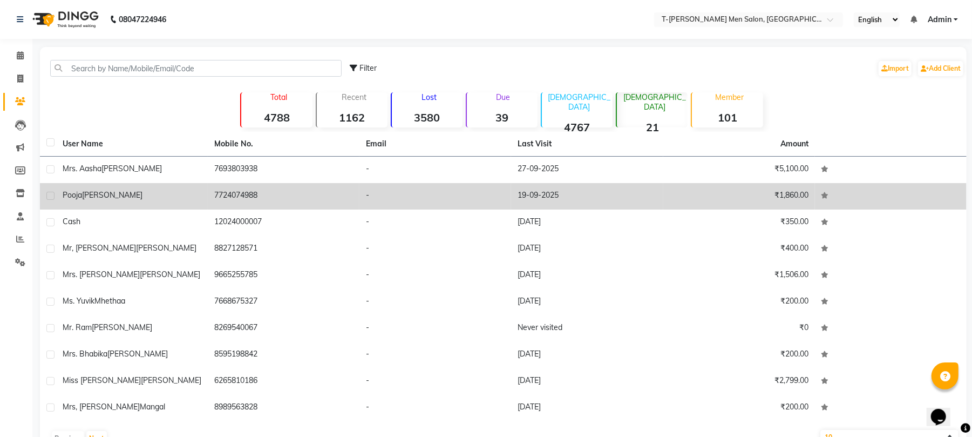
click at [98, 195] on span "[PERSON_NAME]" at bounding box center [112, 195] width 60 height 10
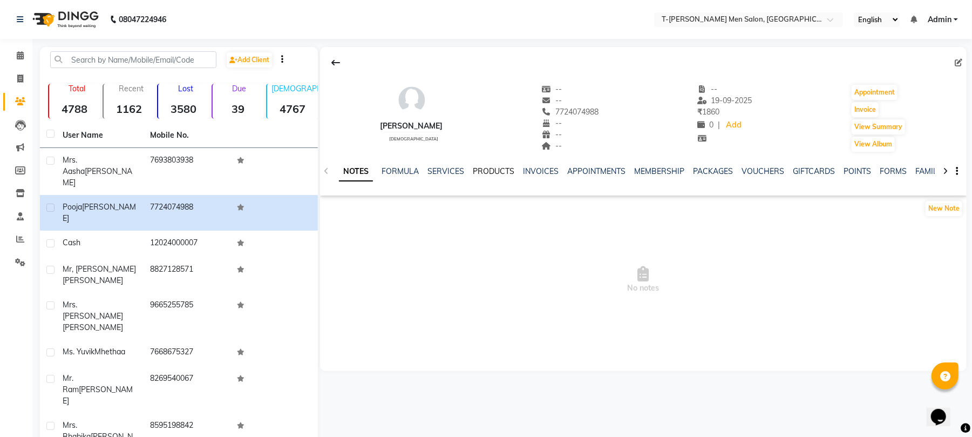
click at [493, 168] on link "PRODUCTS" at bounding box center [494, 171] width 42 height 10
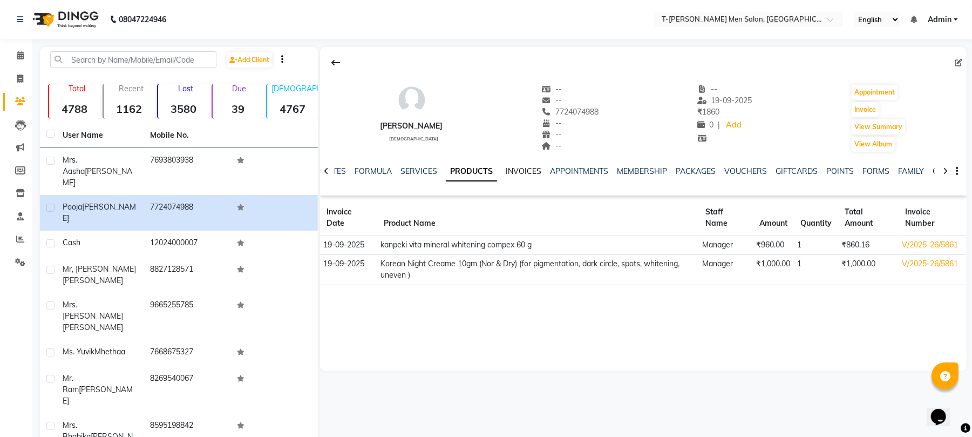
click at [532, 170] on link "INVOICES" at bounding box center [524, 171] width 36 height 10
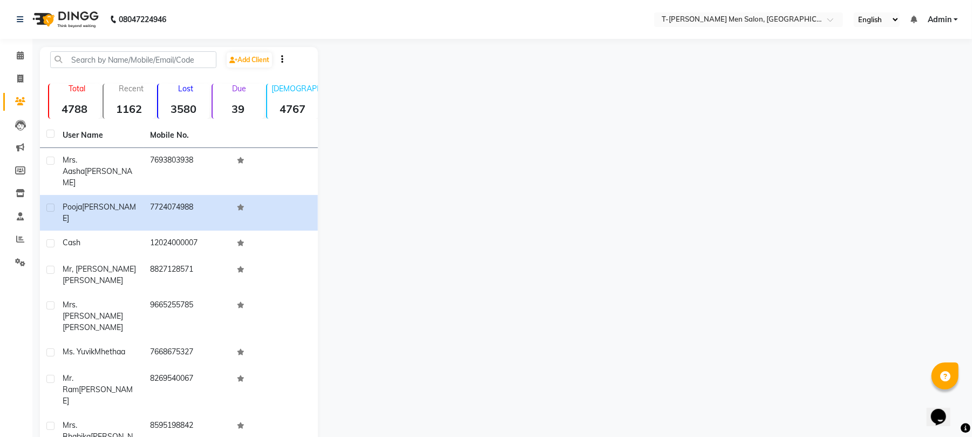
select select "service"
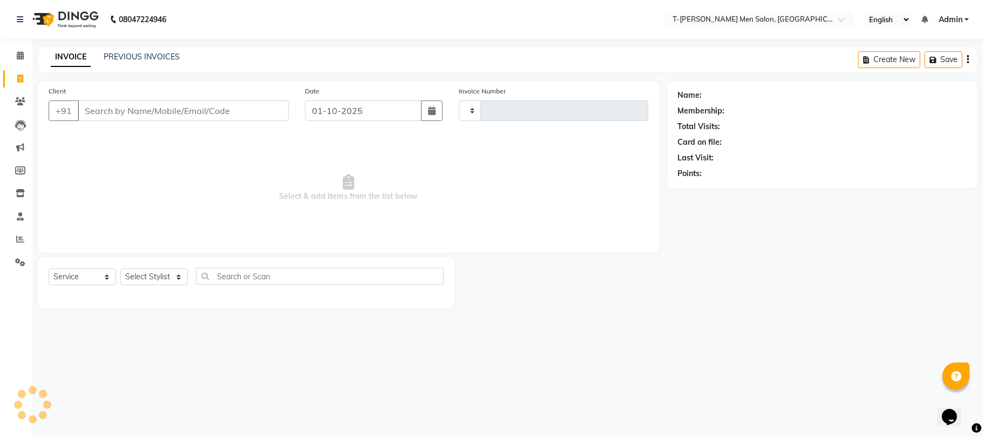
type input "6307"
select select "4816"
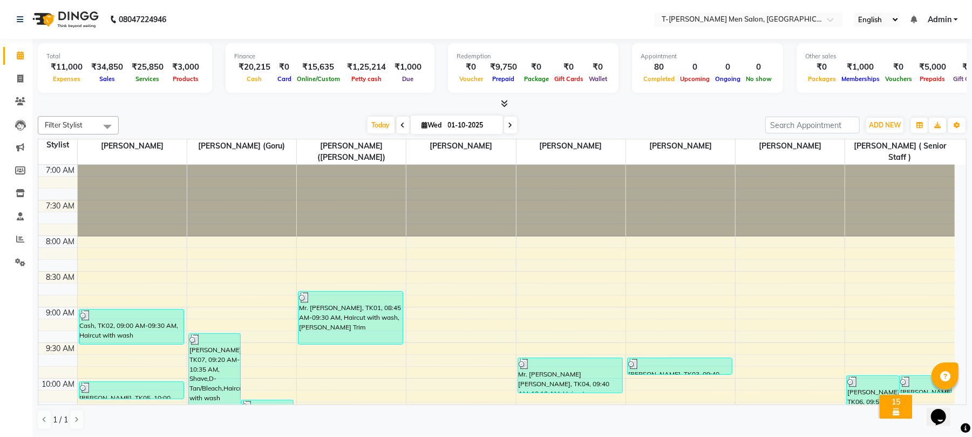
click at [916, 65] on div "₹5,000" at bounding box center [933, 67] width 36 height 12
click at [924, 80] on span "Prepaids" at bounding box center [932, 79] width 31 height 8
click at [855, 78] on span "Memberships" at bounding box center [860, 79] width 44 height 8
click at [22, 100] on icon at bounding box center [20, 101] width 10 height 8
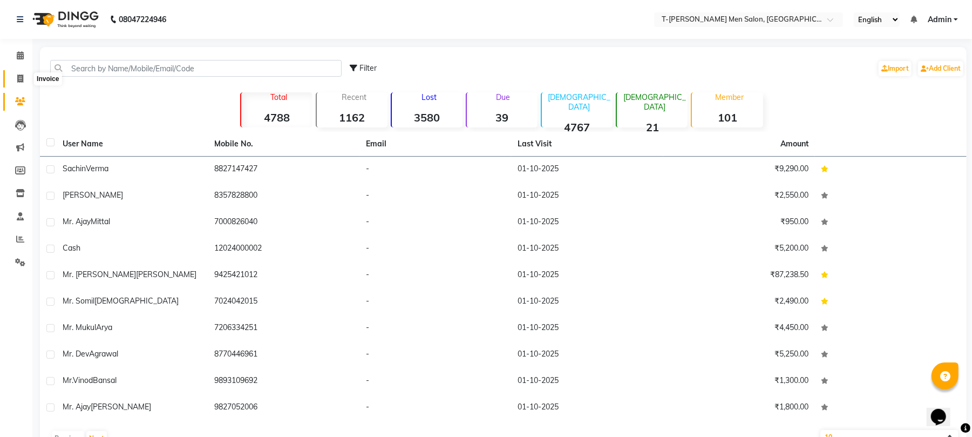
click at [15, 82] on span at bounding box center [20, 79] width 19 height 12
select select "4816"
select select "service"
